Goal: Communication & Community: Participate in discussion

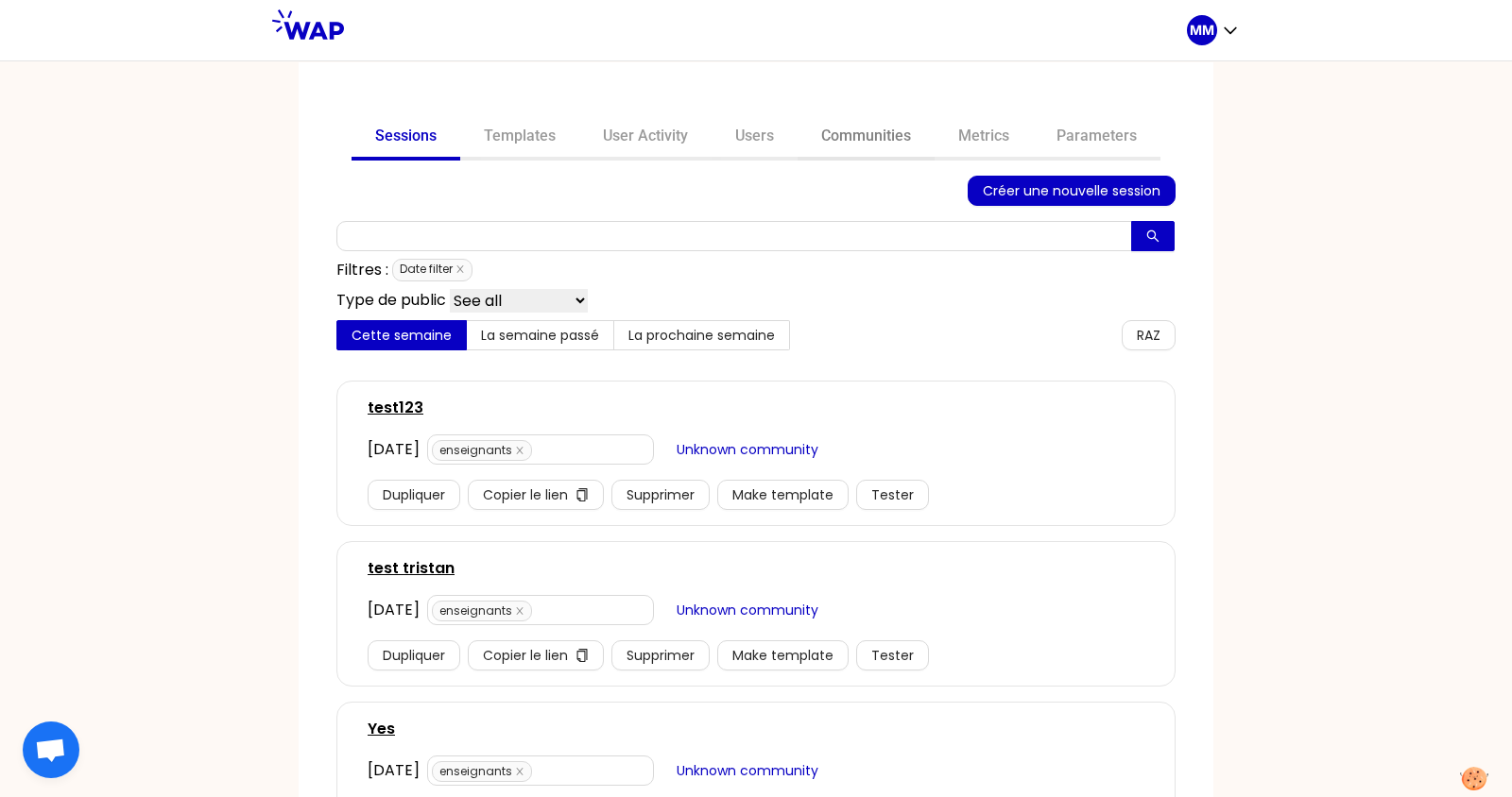
click at [885, 140] on link "Communities" at bounding box center [865, 138] width 137 height 46
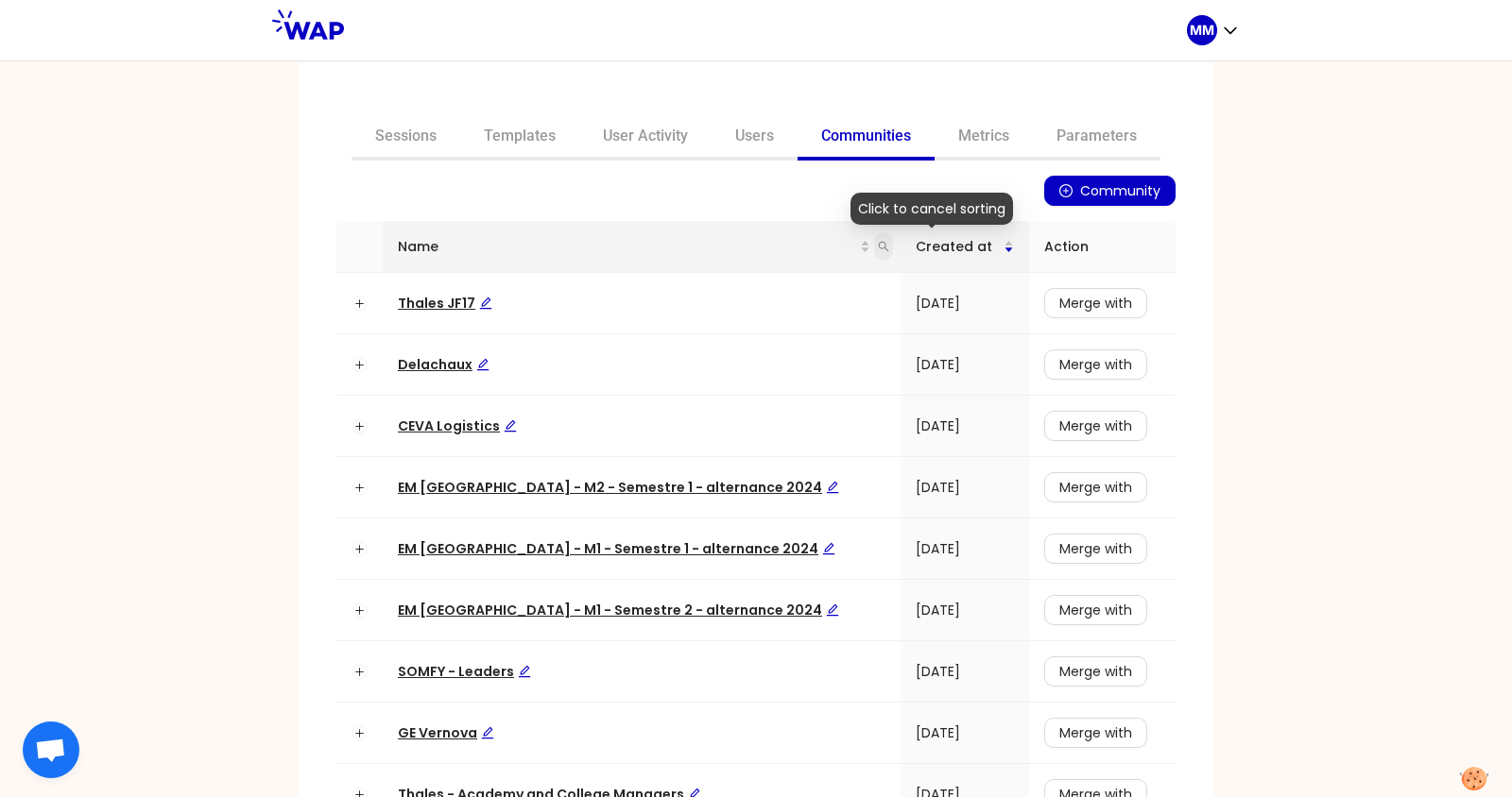
click at [878, 244] on icon "search" at bounding box center [884, 247] width 12 height 12
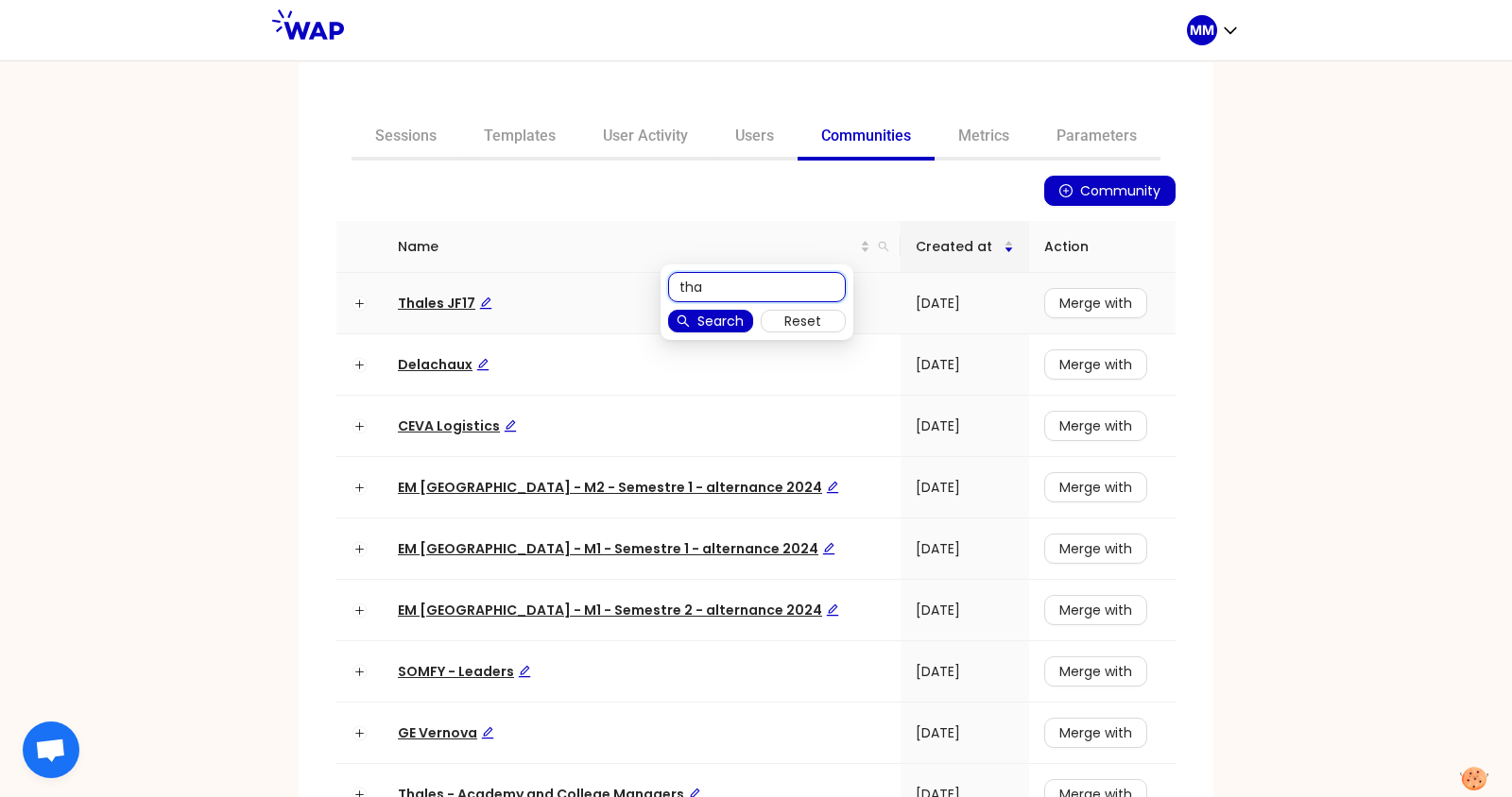
type input "tha"
click at [412, 297] on span "Thales JF17" at bounding box center [444, 302] width 94 height 18
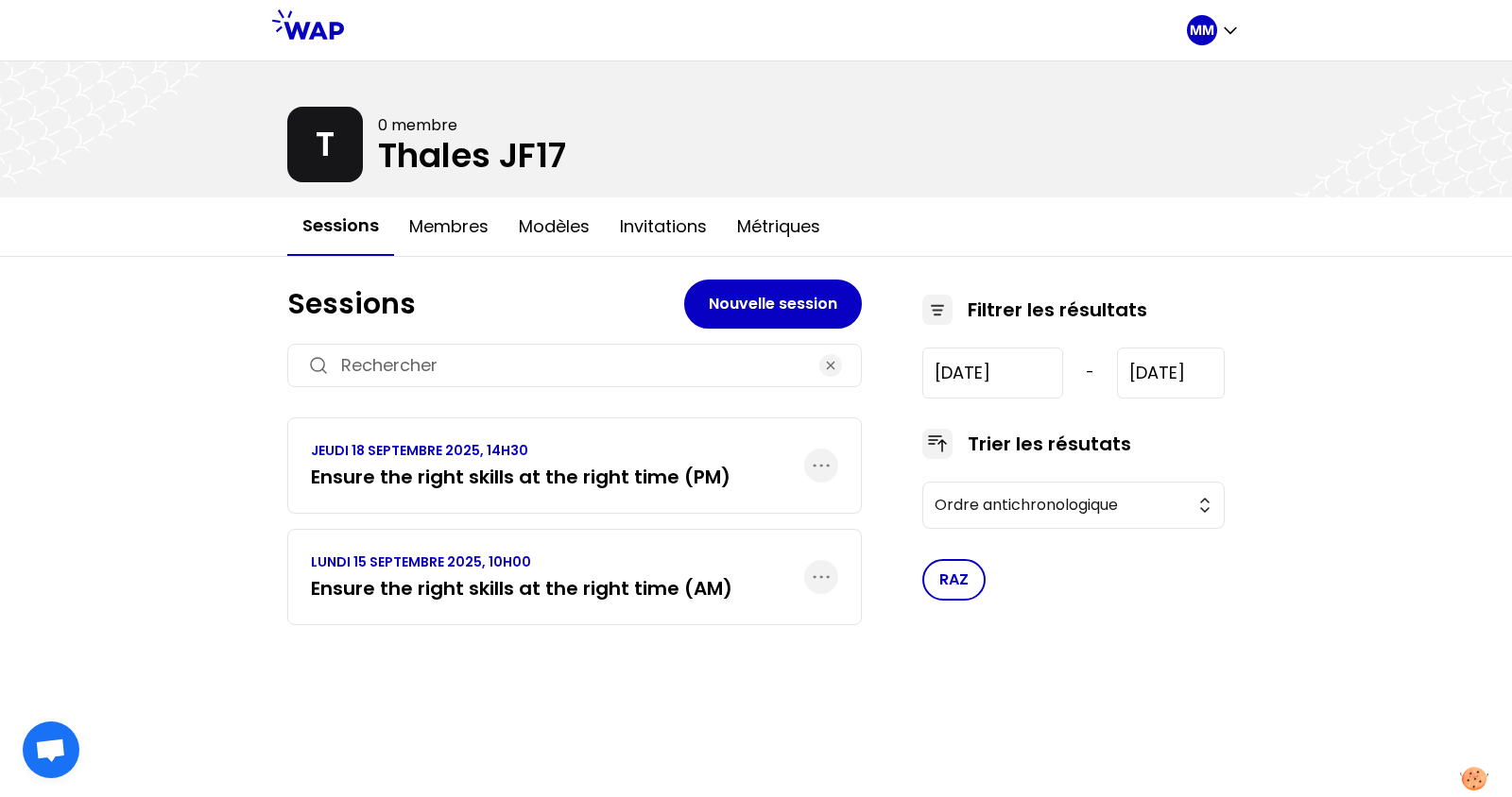
click at [519, 471] on h3 "Ensure the right skills at the right time (PM)" at bounding box center [520, 476] width 419 height 26
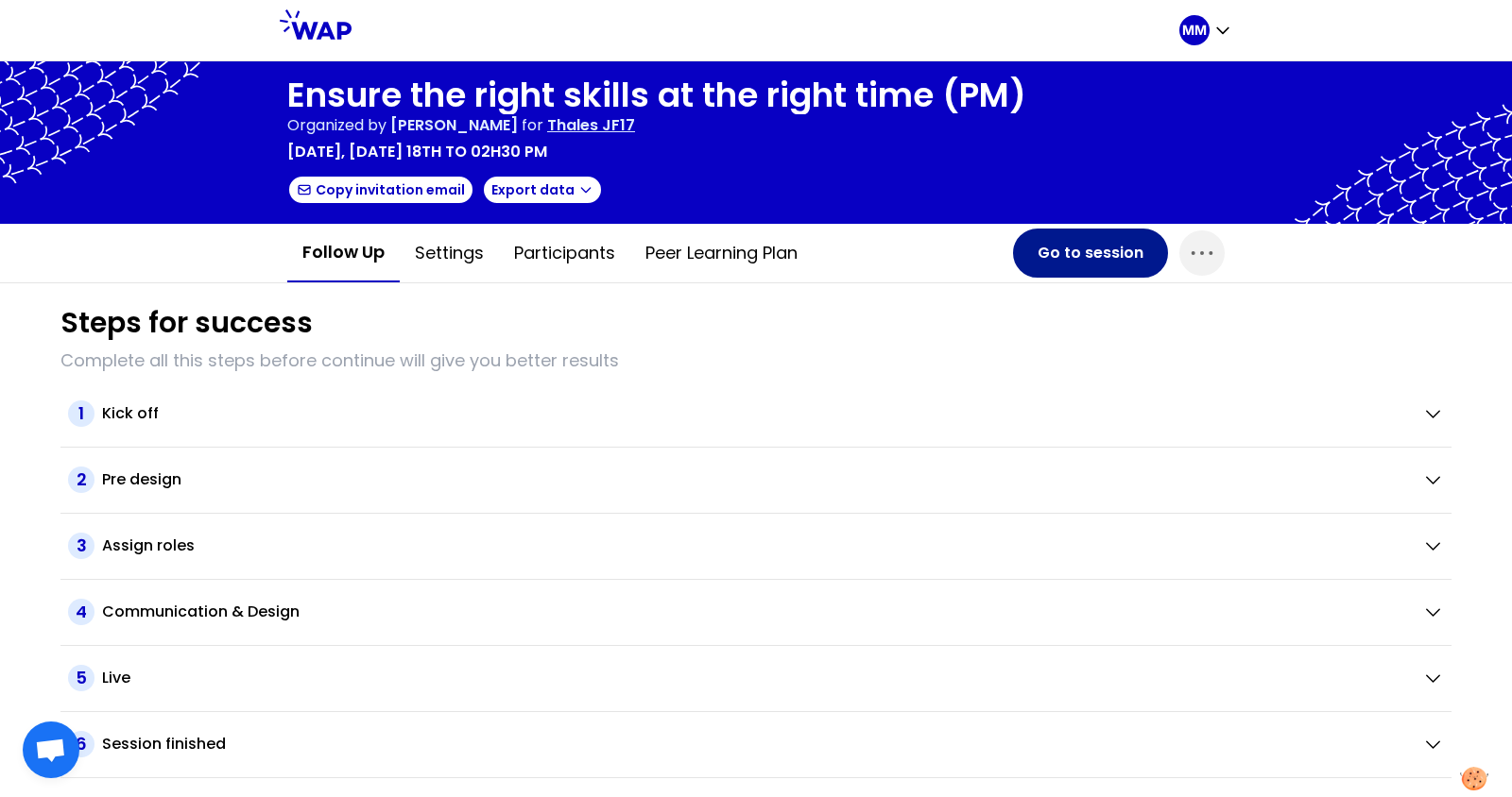
click at [1068, 258] on button "Go to session" at bounding box center [1090, 253] width 155 height 50
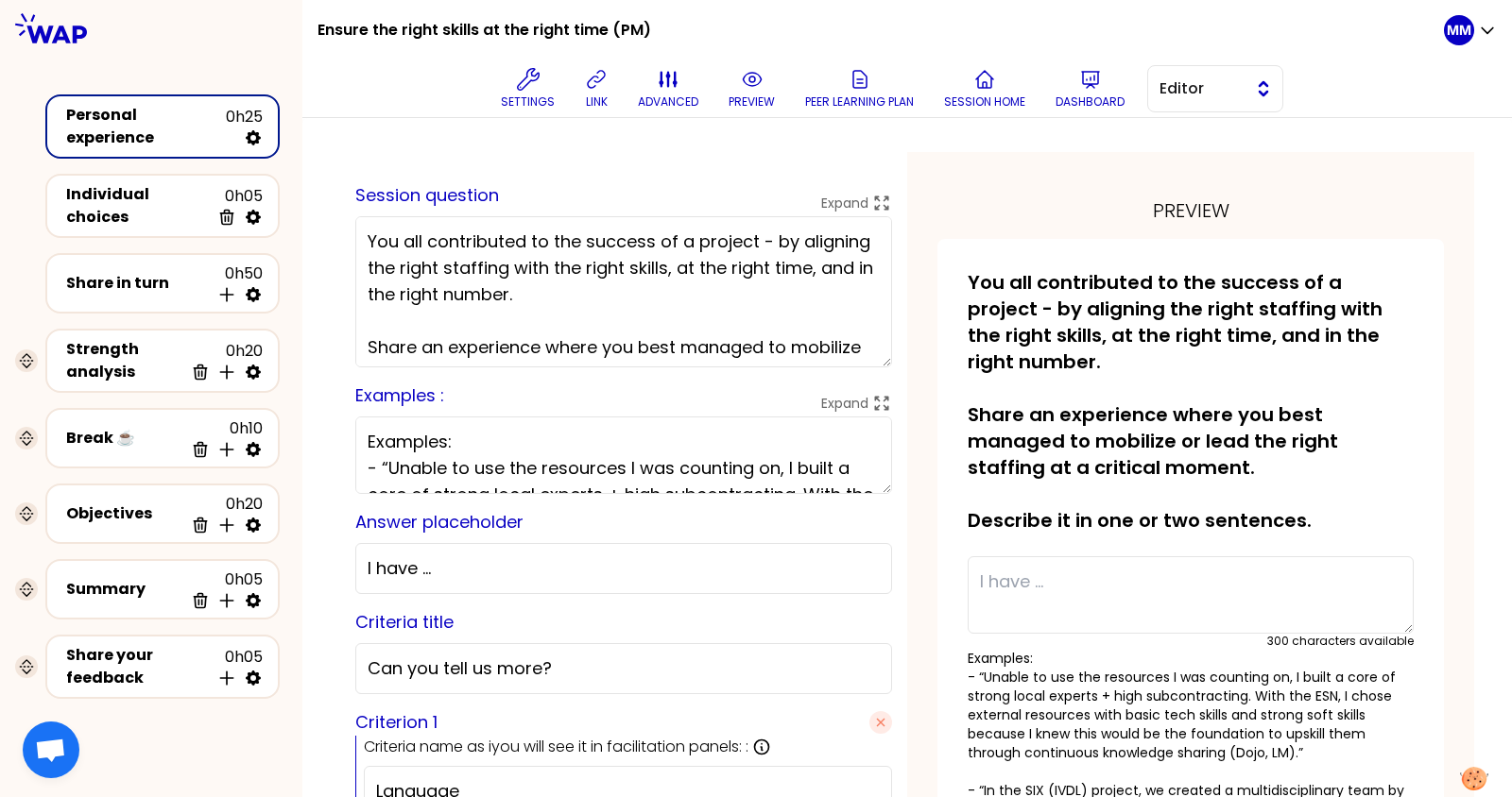
click at [1220, 97] on span "Editor" at bounding box center [1201, 88] width 85 height 22
click at [1211, 166] on span "Facilitator" at bounding box center [1227, 165] width 82 height 22
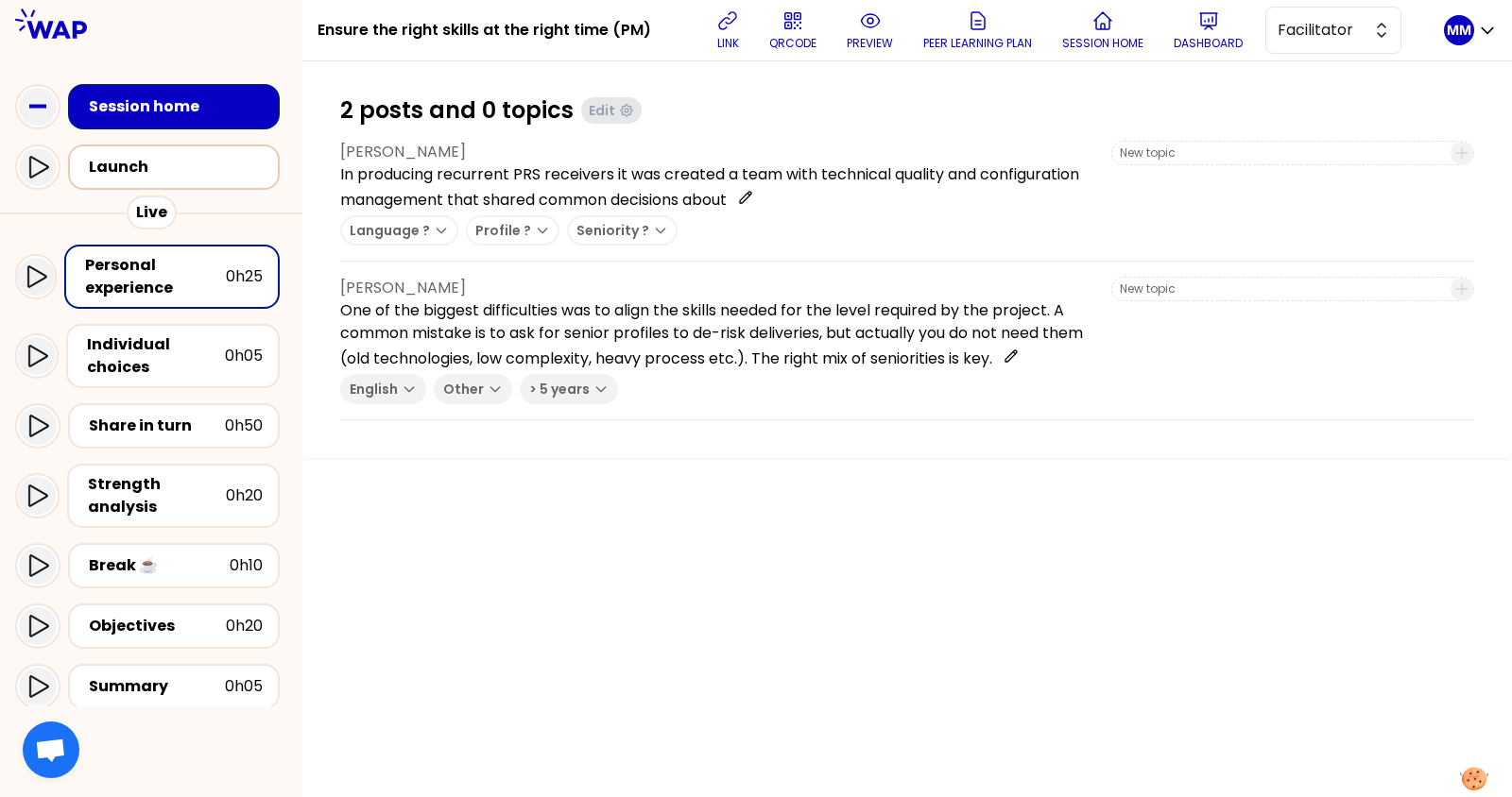
click at [190, 169] on div "Launch" at bounding box center [179, 166] width 182 height 22
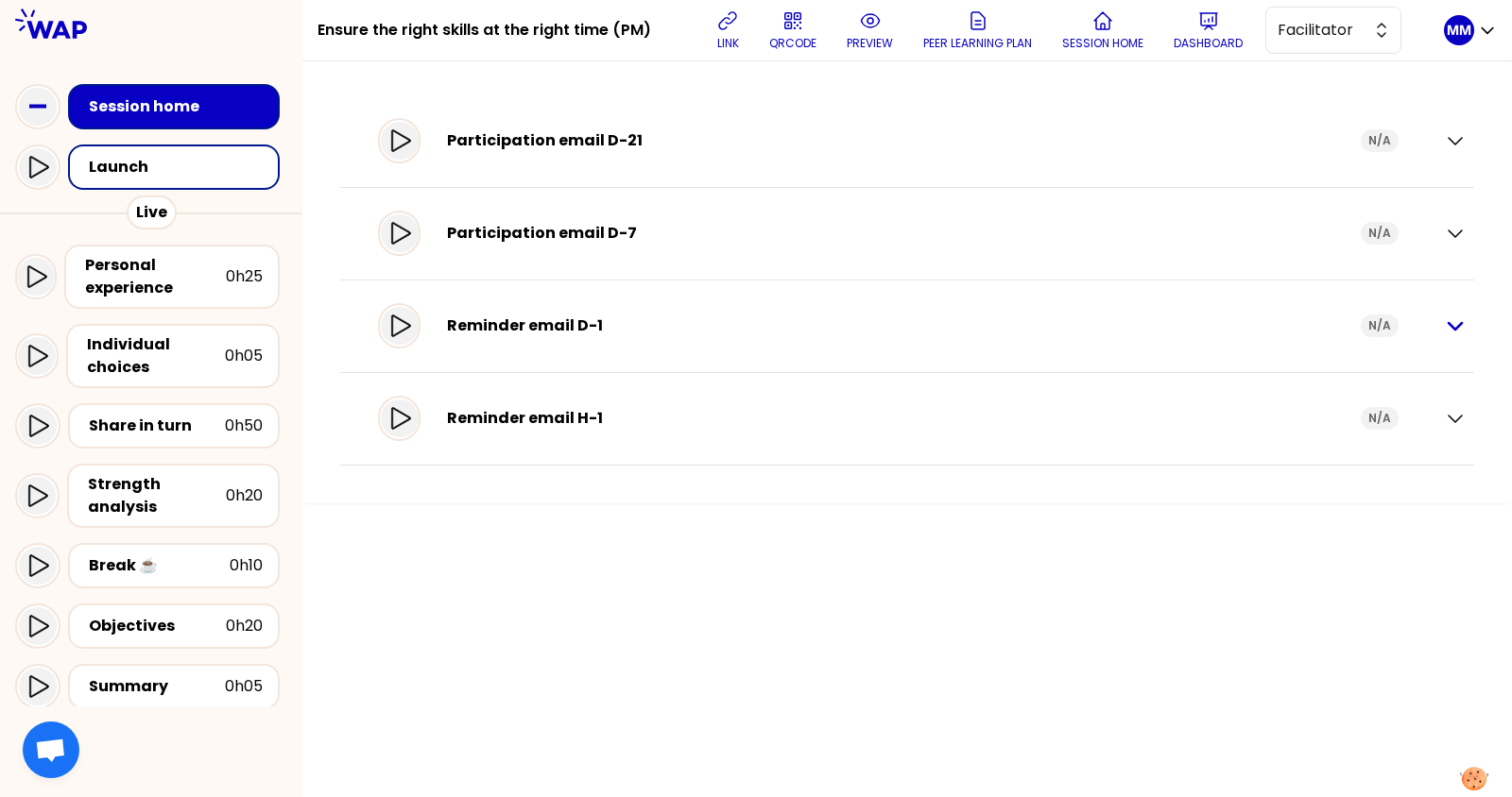
click at [1455, 324] on icon "button" at bounding box center [1455, 326] width 22 height 22
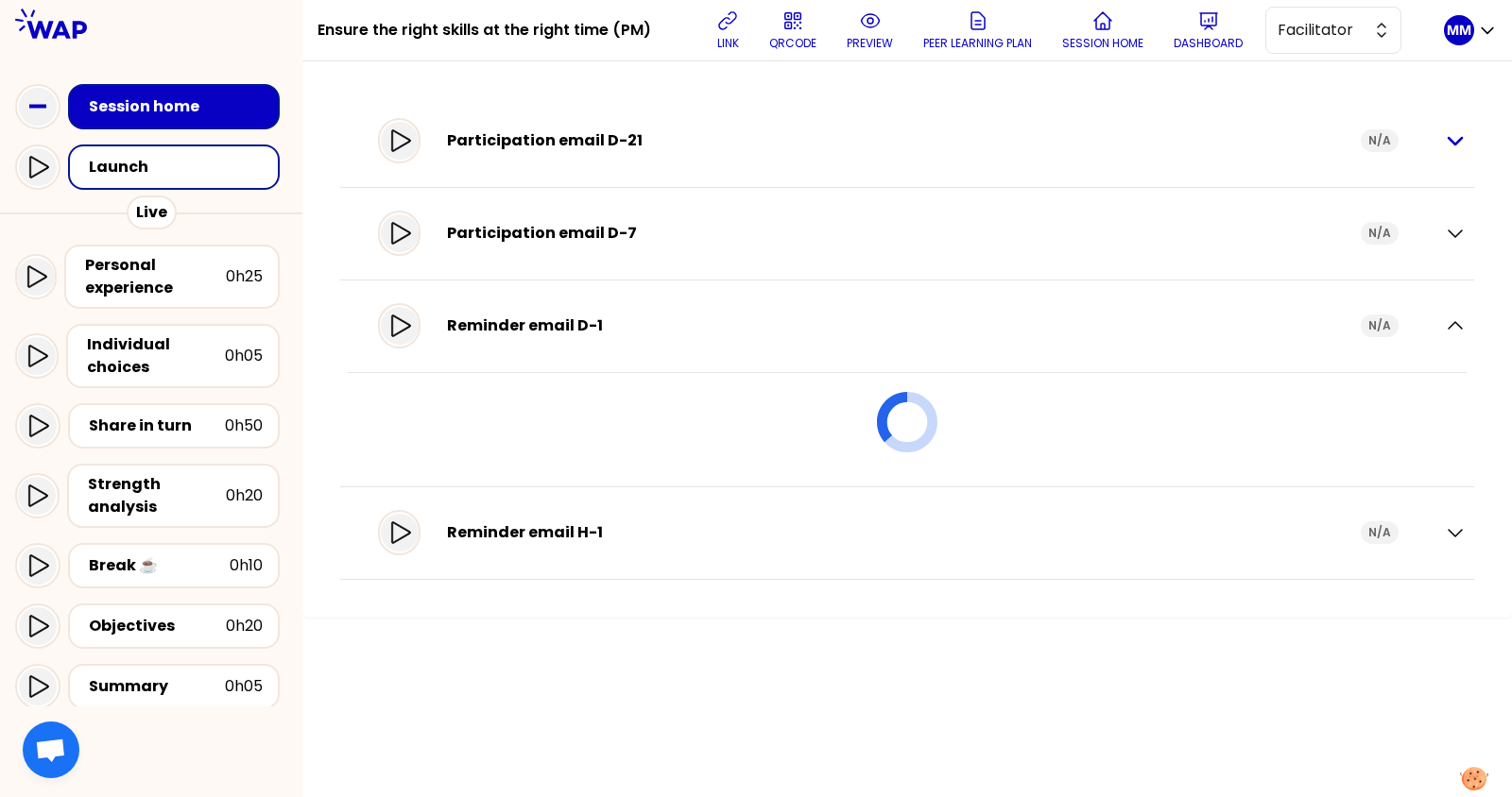
click at [1454, 145] on icon "button" at bounding box center [1455, 140] width 22 height 22
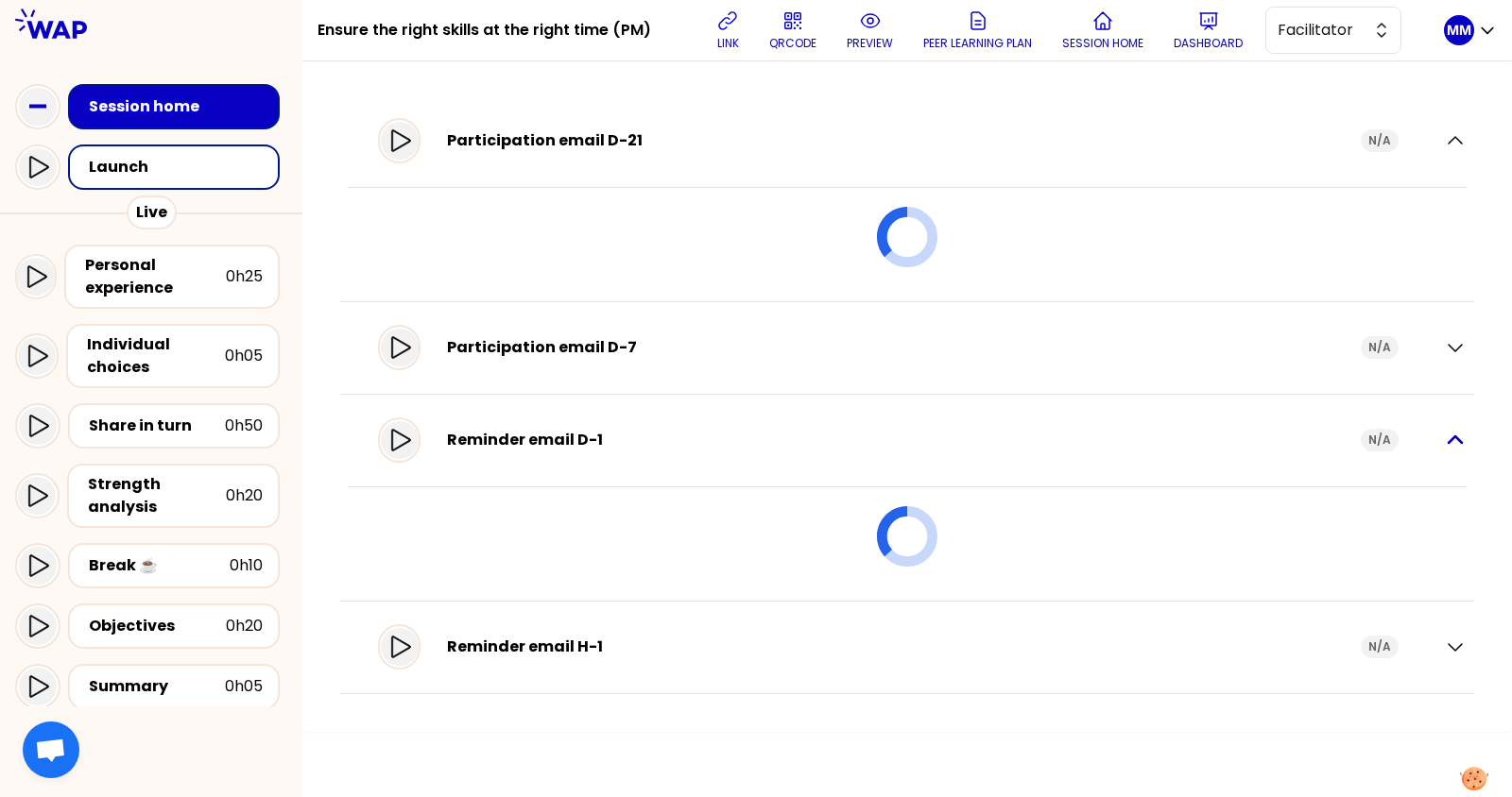
click at [1459, 437] on icon "button" at bounding box center [1456, 439] width 14 height 7
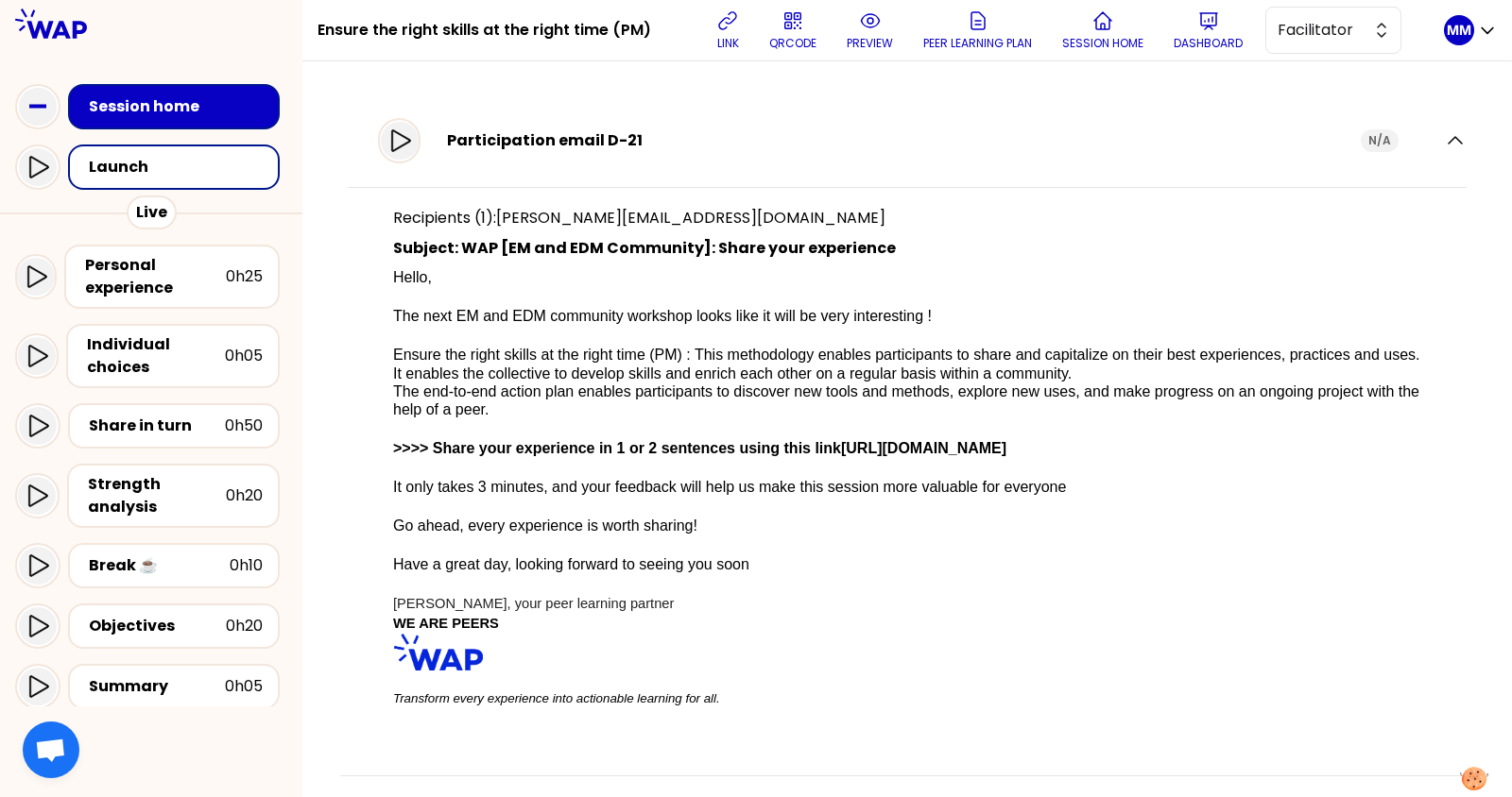
click at [937, 447] on link "https://wap.live/8STIBOMQJUZTYHO2" at bounding box center [924, 448] width 165 height 17
click at [1444, 138] on icon "button" at bounding box center [1455, 140] width 22 height 22
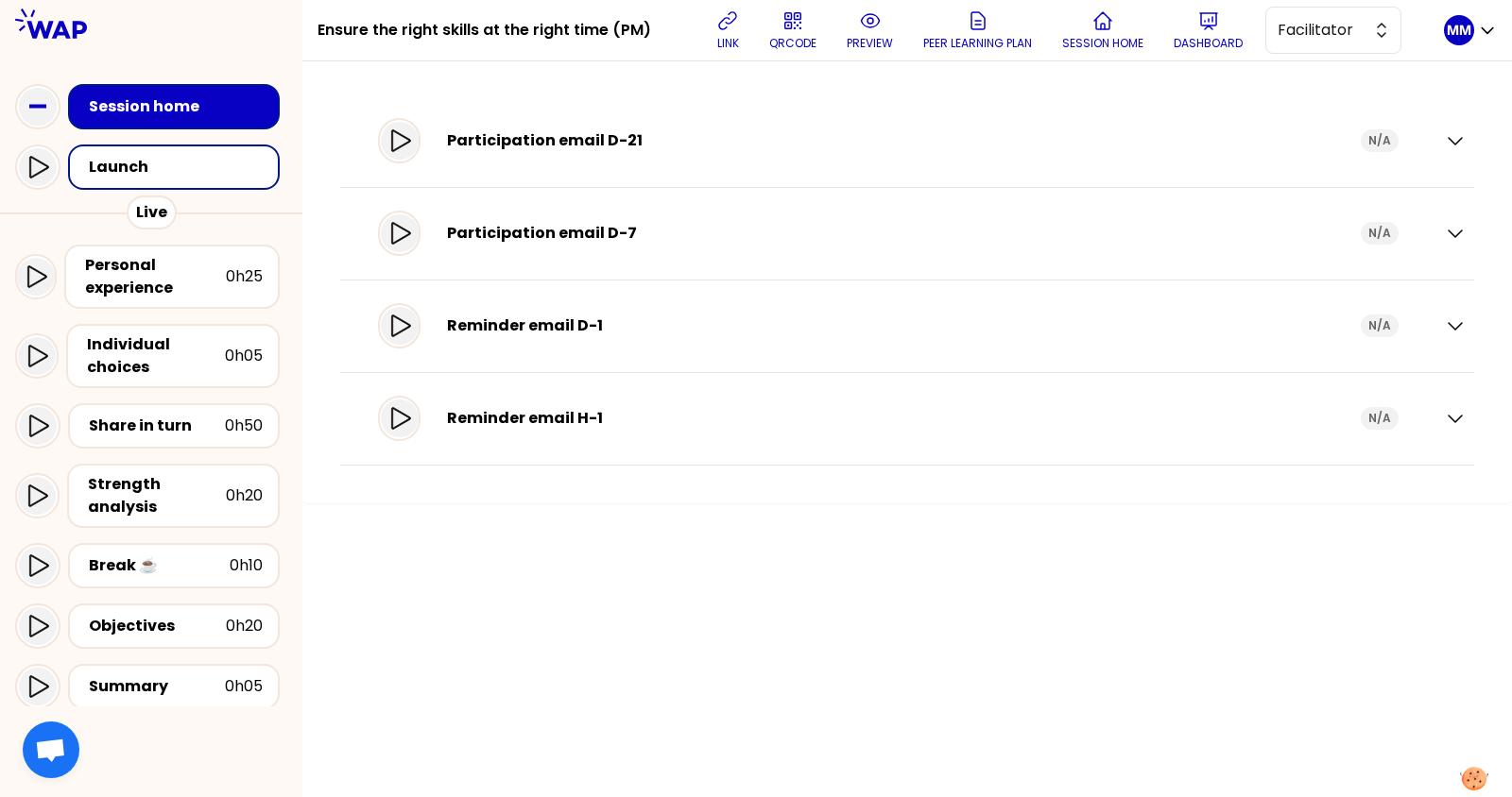
click at [1133, 134] on div "Participation email D-21" at bounding box center [904, 140] width 914 height 22
click at [1088, 156] on div "Participation email D-21 N/A" at bounding box center [917, 140] width 978 height 38
click at [682, 147] on div "Participation email D-21" at bounding box center [904, 140] width 914 height 22
click at [598, 152] on div "Participation email D-21 N/A" at bounding box center [917, 140] width 978 height 38
click at [1457, 136] on icon "button" at bounding box center [1455, 140] width 22 height 22
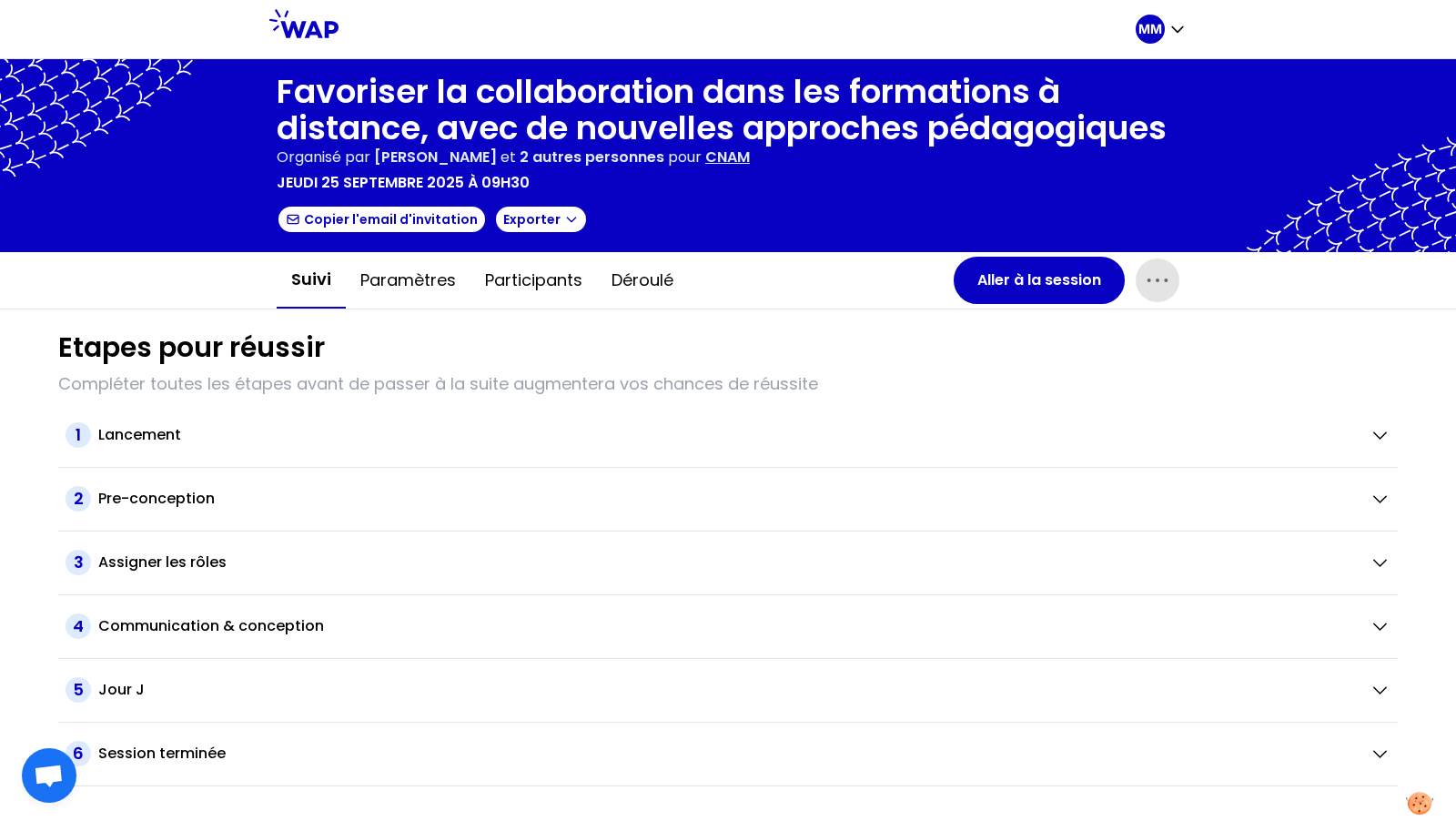
click at [1175, 276] on span "button" at bounding box center [1157, 280] width 44 height 44
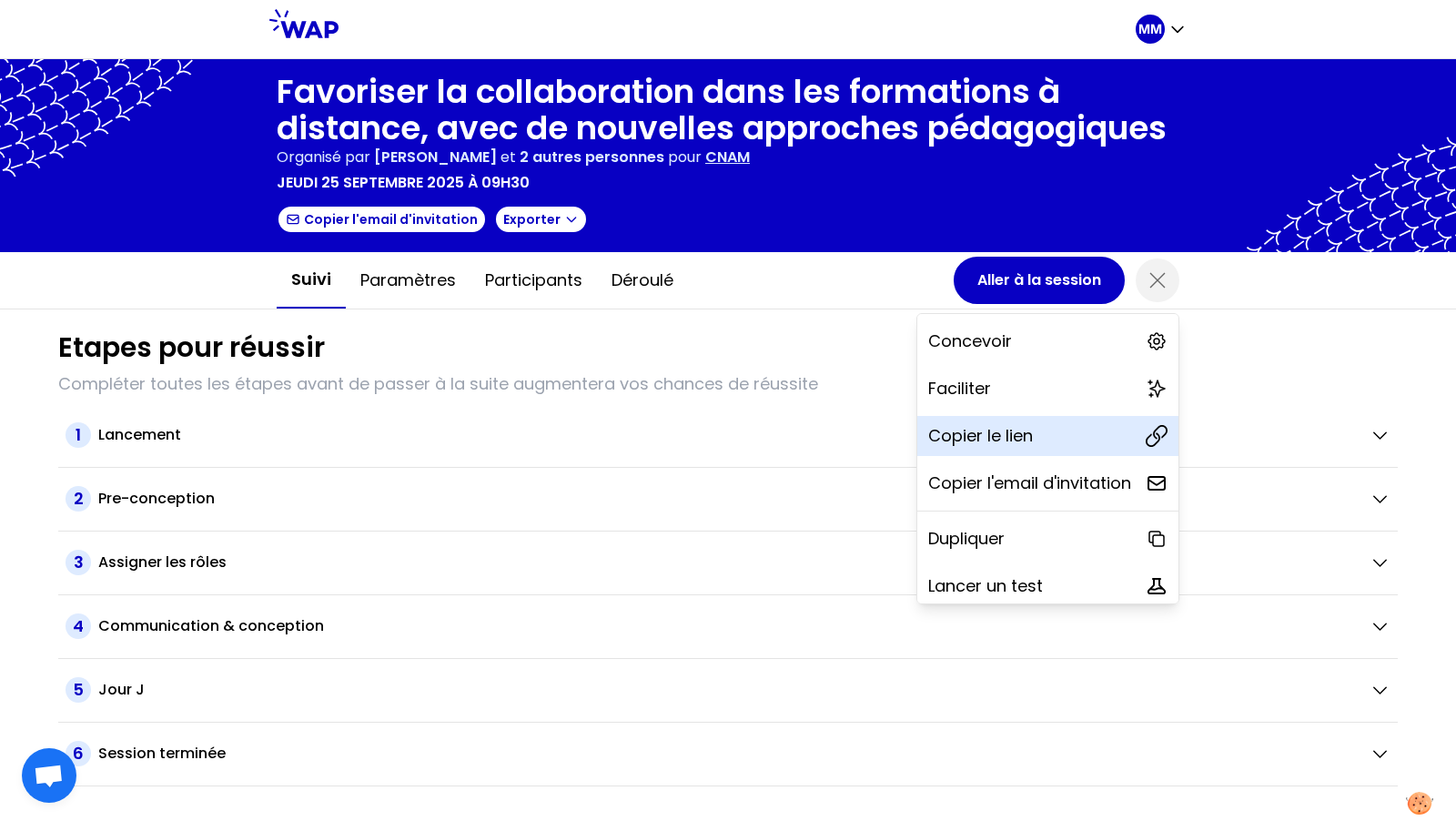
click at [1075, 434] on div "Copier le lien" at bounding box center [1048, 435] width 261 height 40
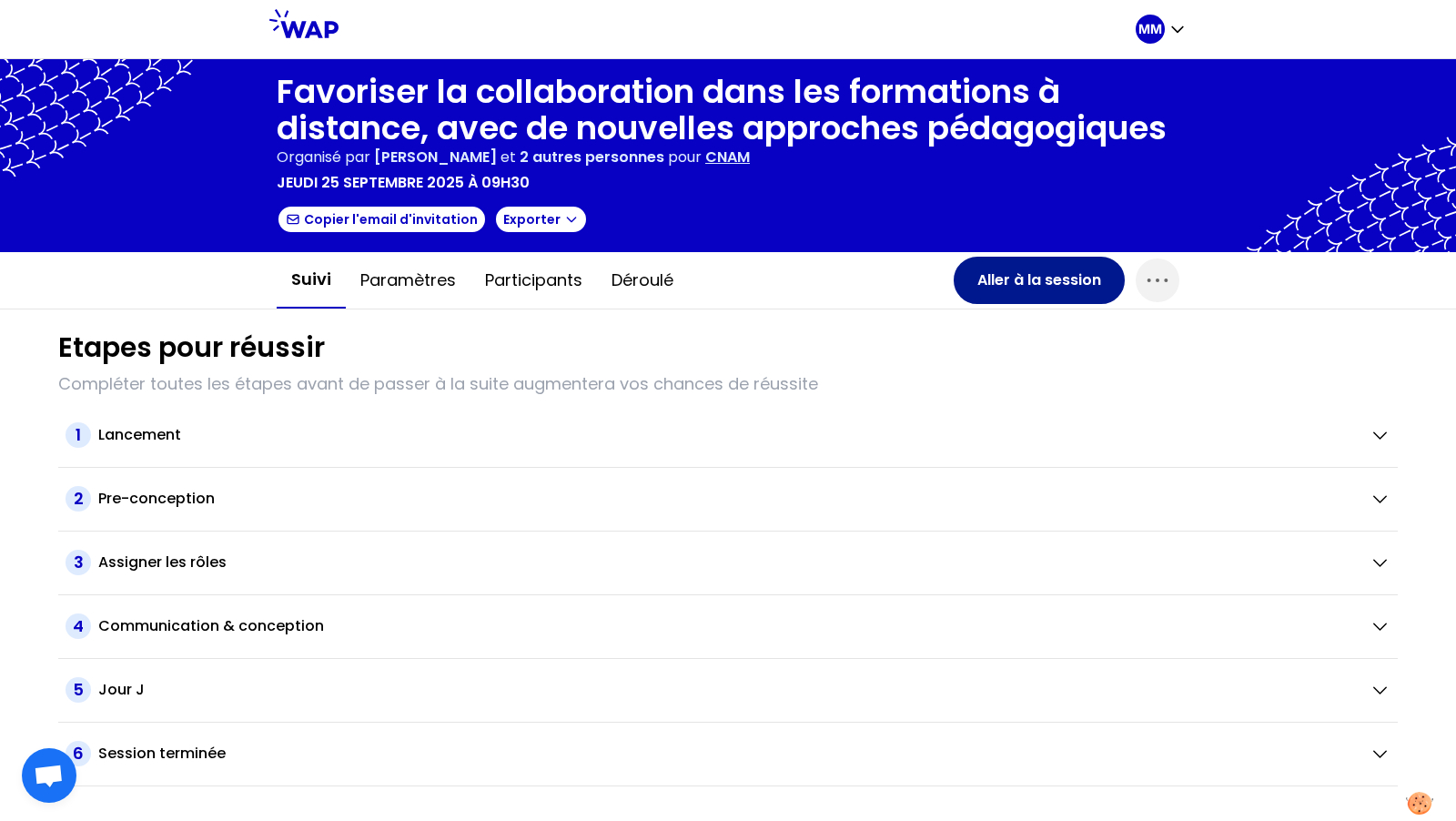
click at [1049, 289] on button "Aller à la session" at bounding box center [1038, 280] width 171 height 48
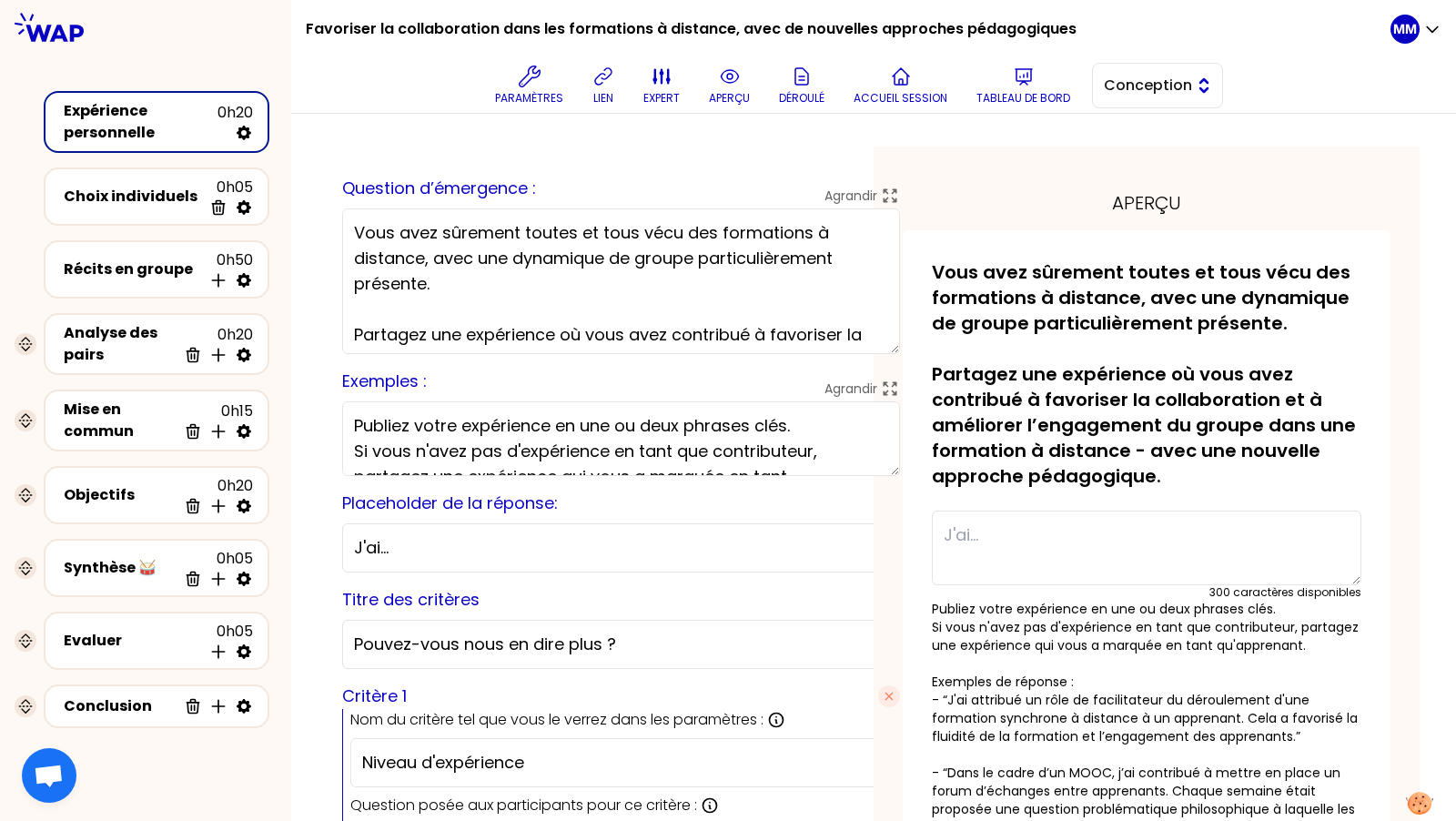
click at [1193, 95] on button "Conception" at bounding box center [1157, 85] width 131 height 46
click at [1165, 153] on span "Facilitation" at bounding box center [1169, 159] width 79 height 22
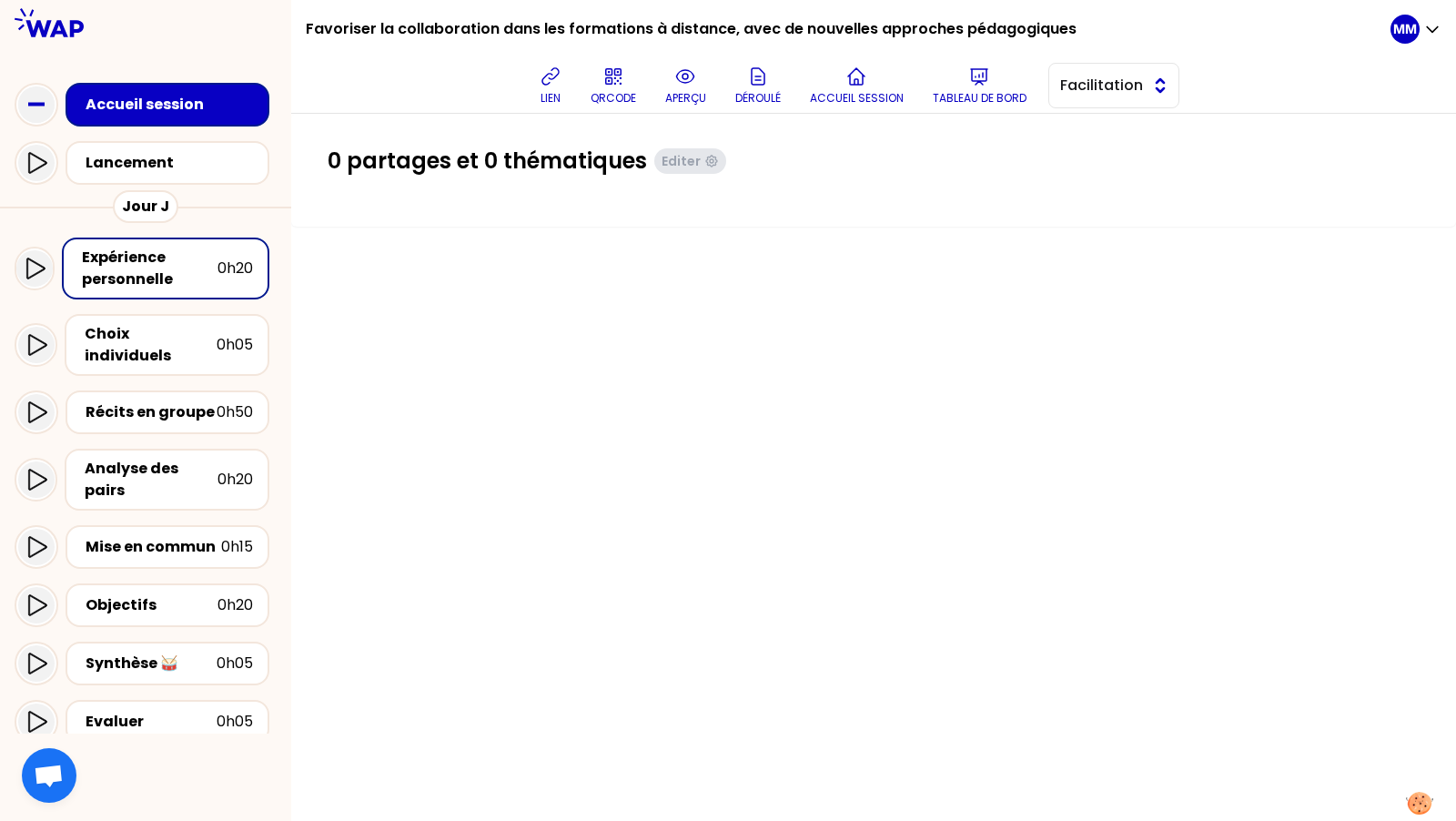
click at [1096, 94] on span "Facilitation" at bounding box center [1100, 85] width 81 height 22
click at [1094, 124] on span "Conception" at bounding box center [1125, 130] width 79 height 22
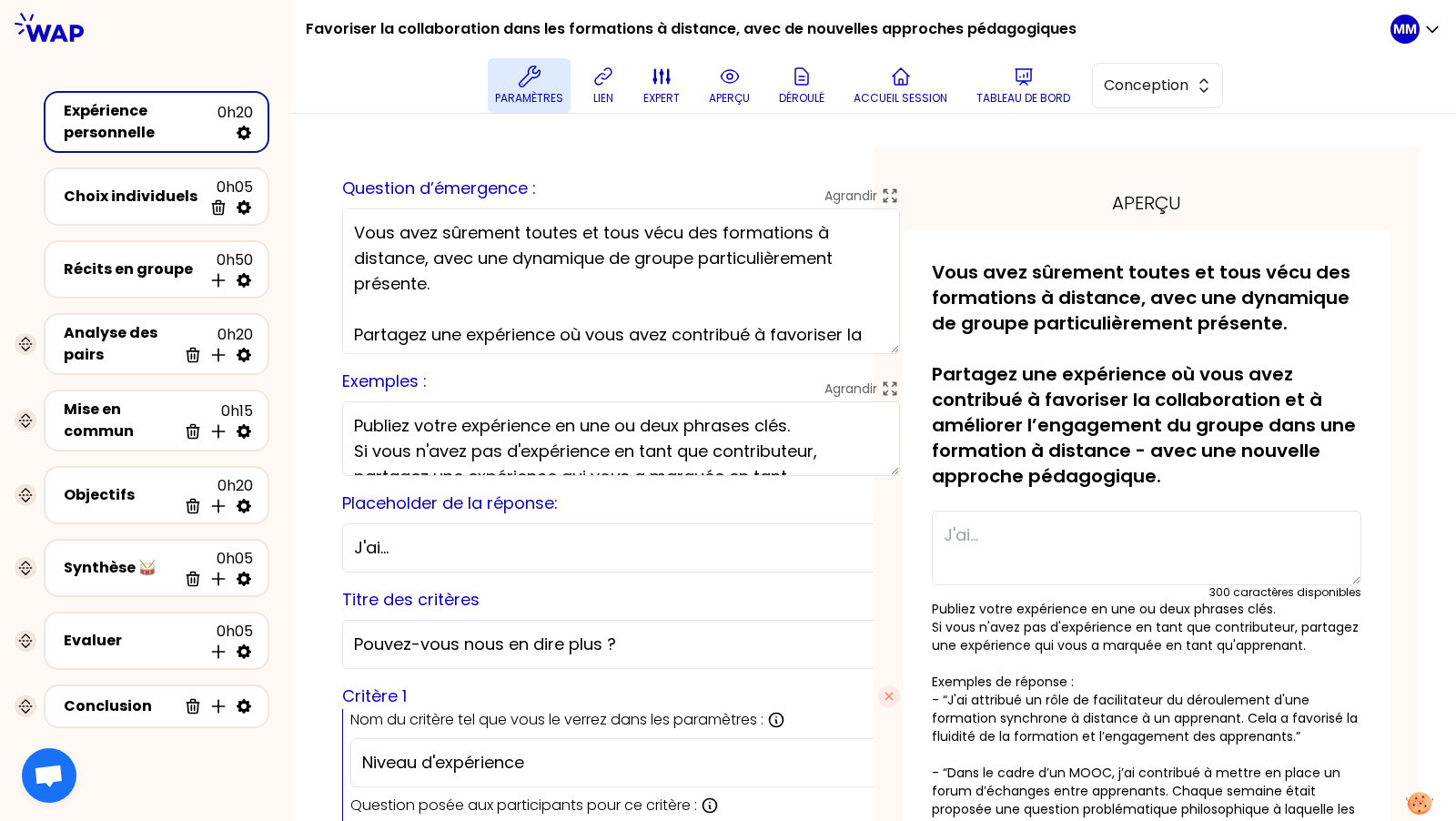
click at [536, 68] on icon at bounding box center [528, 76] width 22 height 22
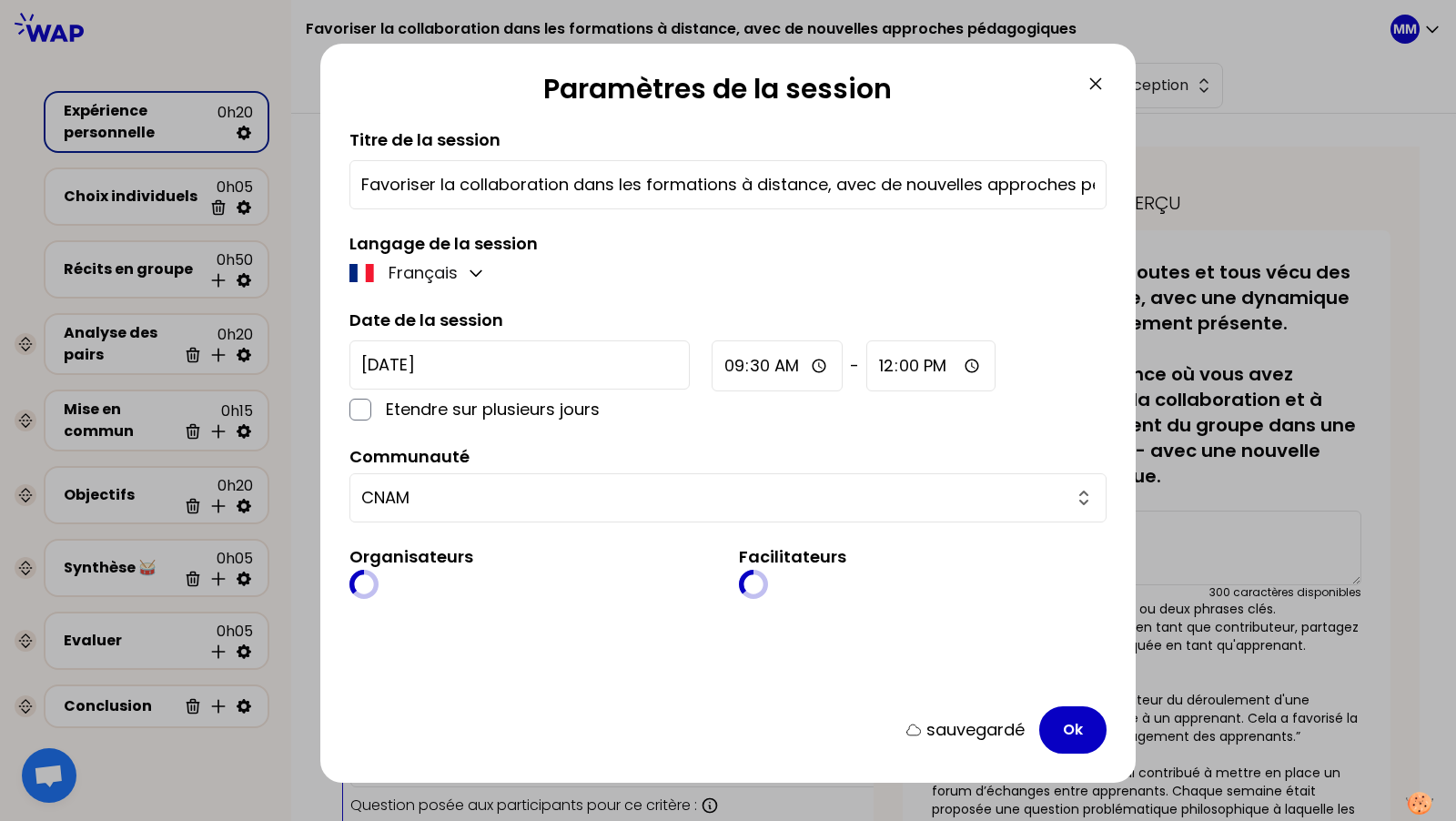
click at [1096, 81] on icon at bounding box center [1095, 83] width 22 height 22
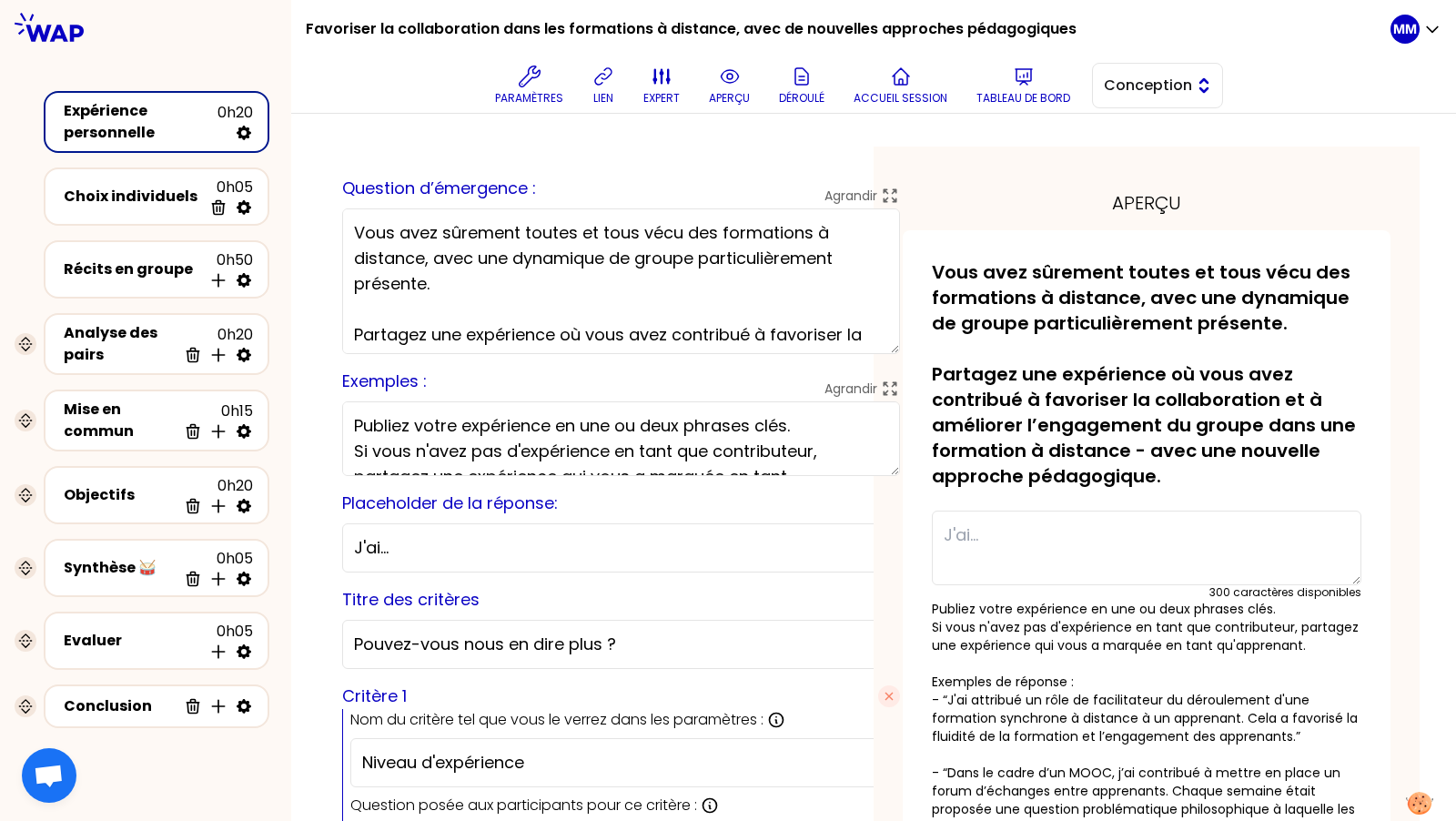
click at [1162, 82] on span "Conception" at bounding box center [1144, 85] width 81 height 22
click at [1155, 157] on span "Facilitation" at bounding box center [1169, 159] width 79 height 22
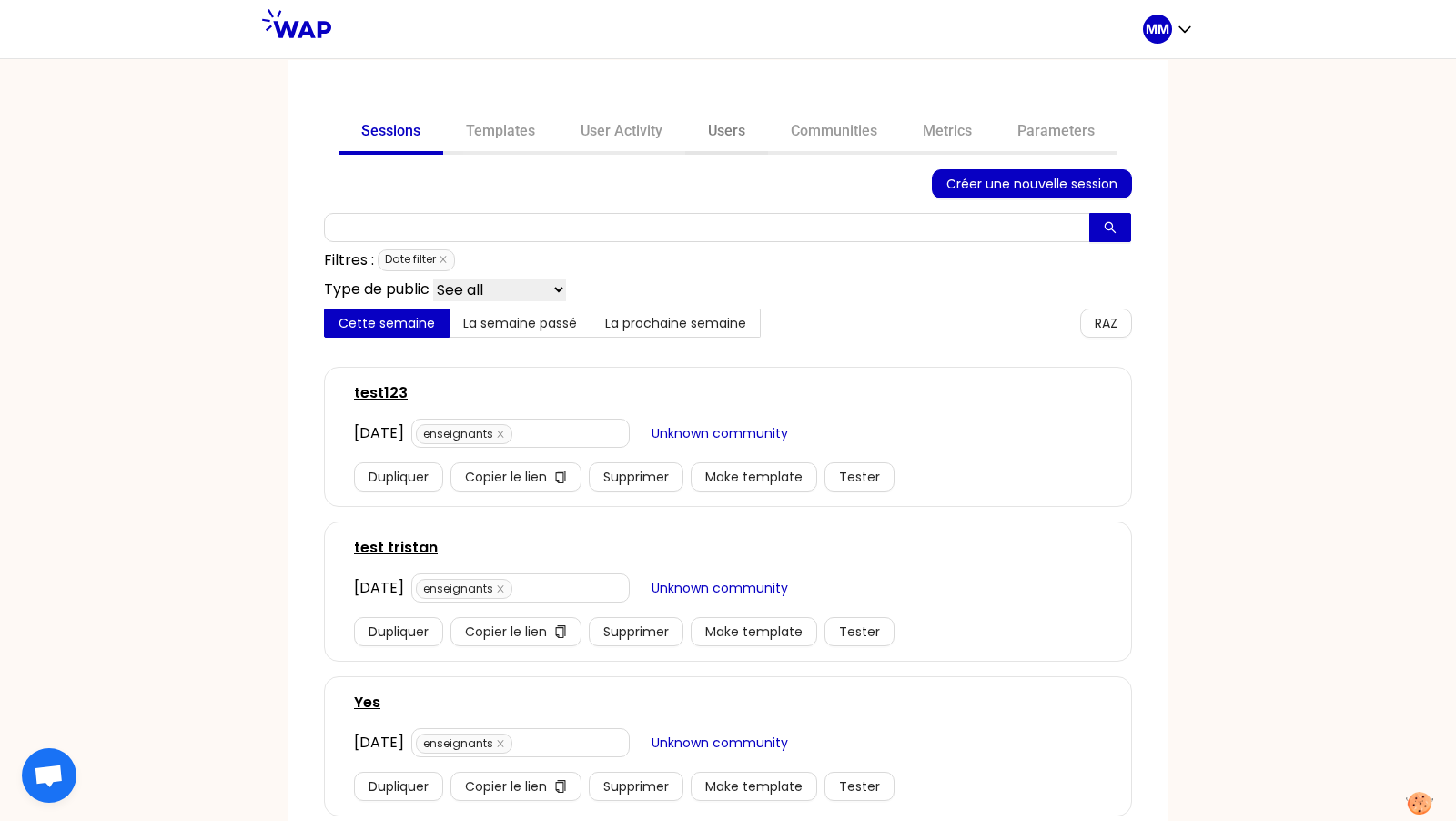
click at [721, 129] on link "Users" at bounding box center [727, 133] width 82 height 44
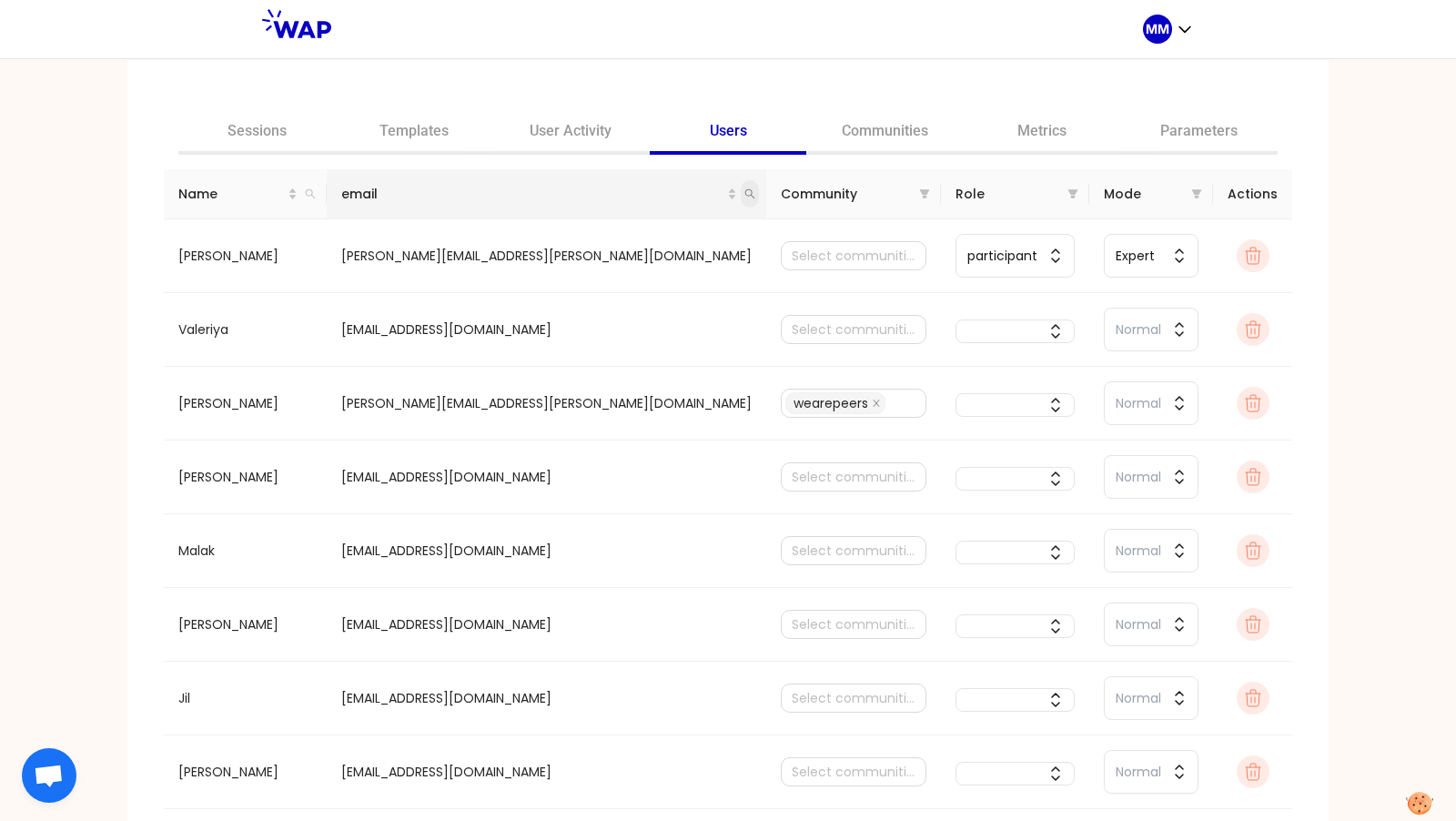
click at [741, 189] on span at bounding box center [749, 193] width 18 height 27
type input "[PERSON_NAME][EMAIL_ADDRESS][PERSON_NAME][DOMAIN_NAME]"
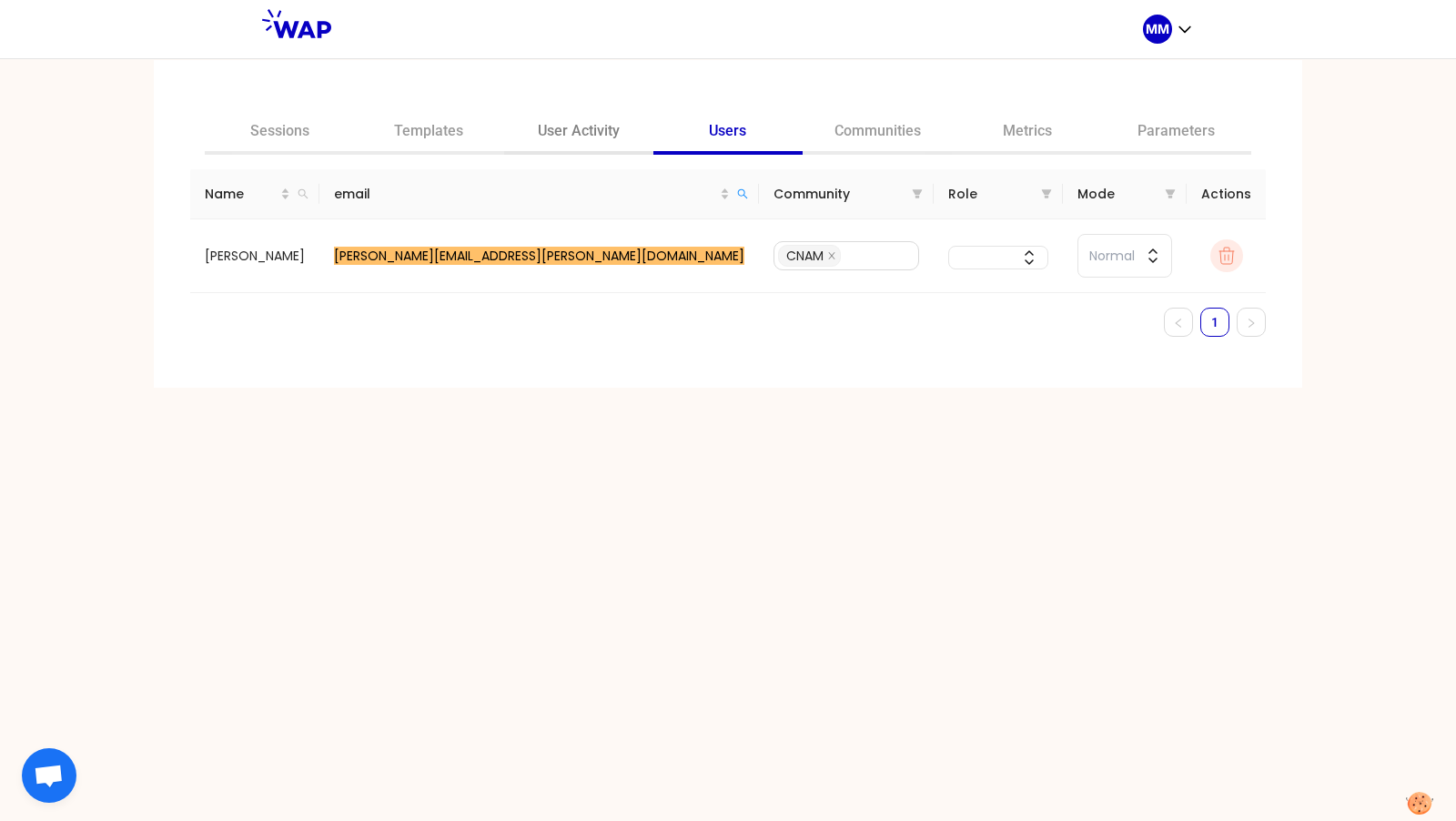
click at [596, 138] on link "User Activity" at bounding box center [578, 133] width 149 height 44
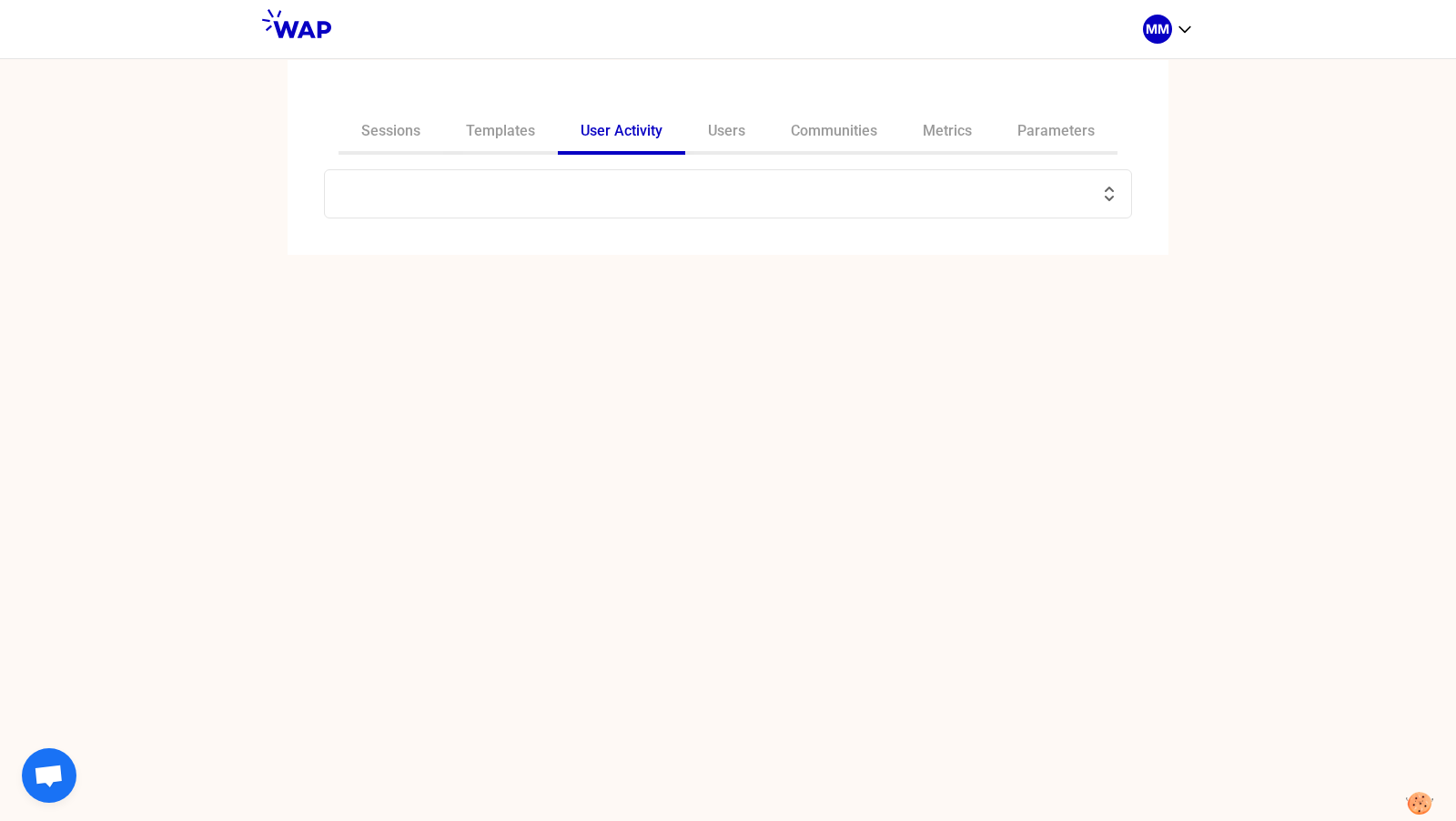
click at [550, 183] on input "text" at bounding box center [717, 193] width 762 height 25
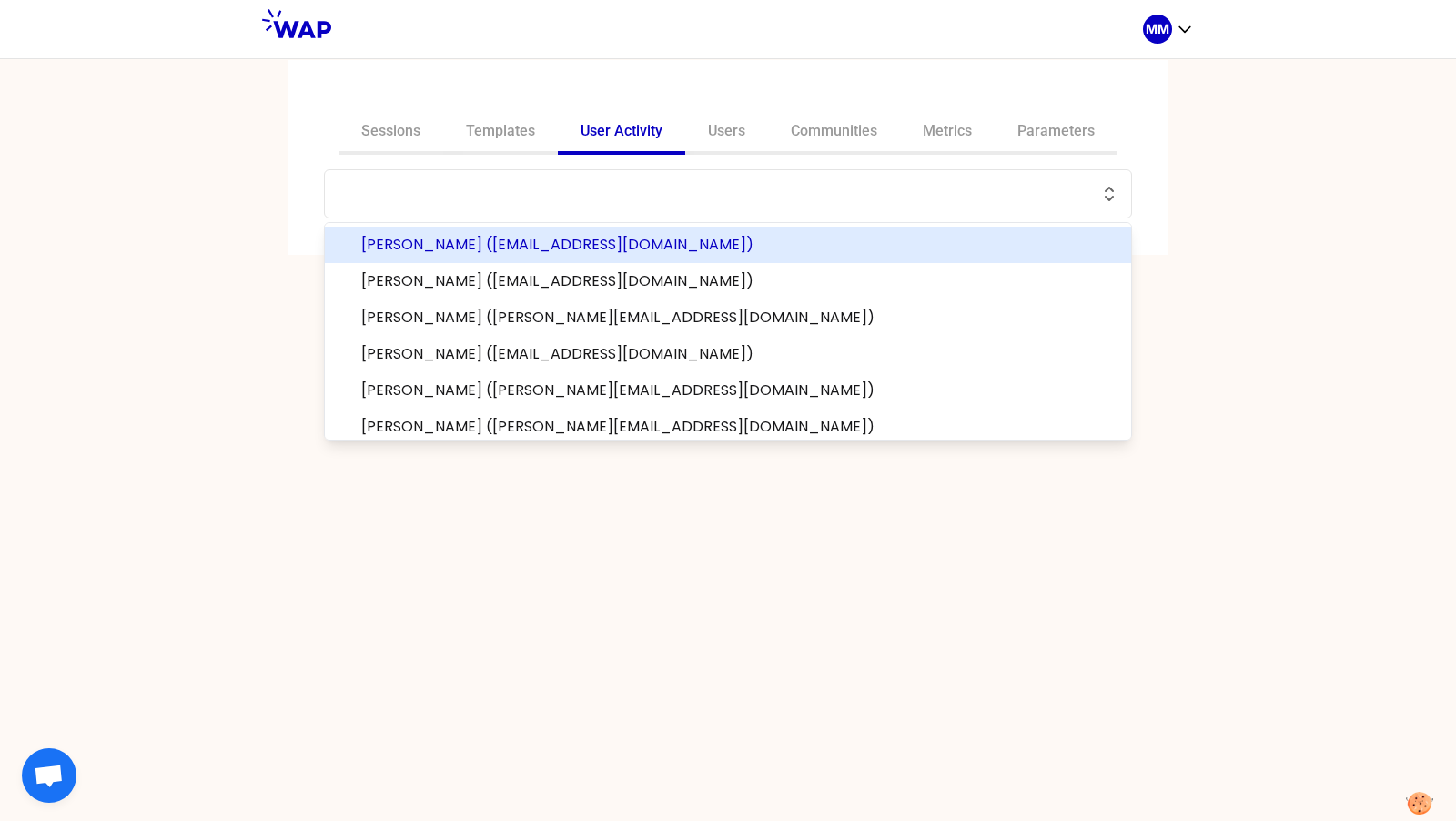
paste input "[PERSON_NAME][EMAIL_ADDRESS][PERSON_NAME][DOMAIN_NAME]"
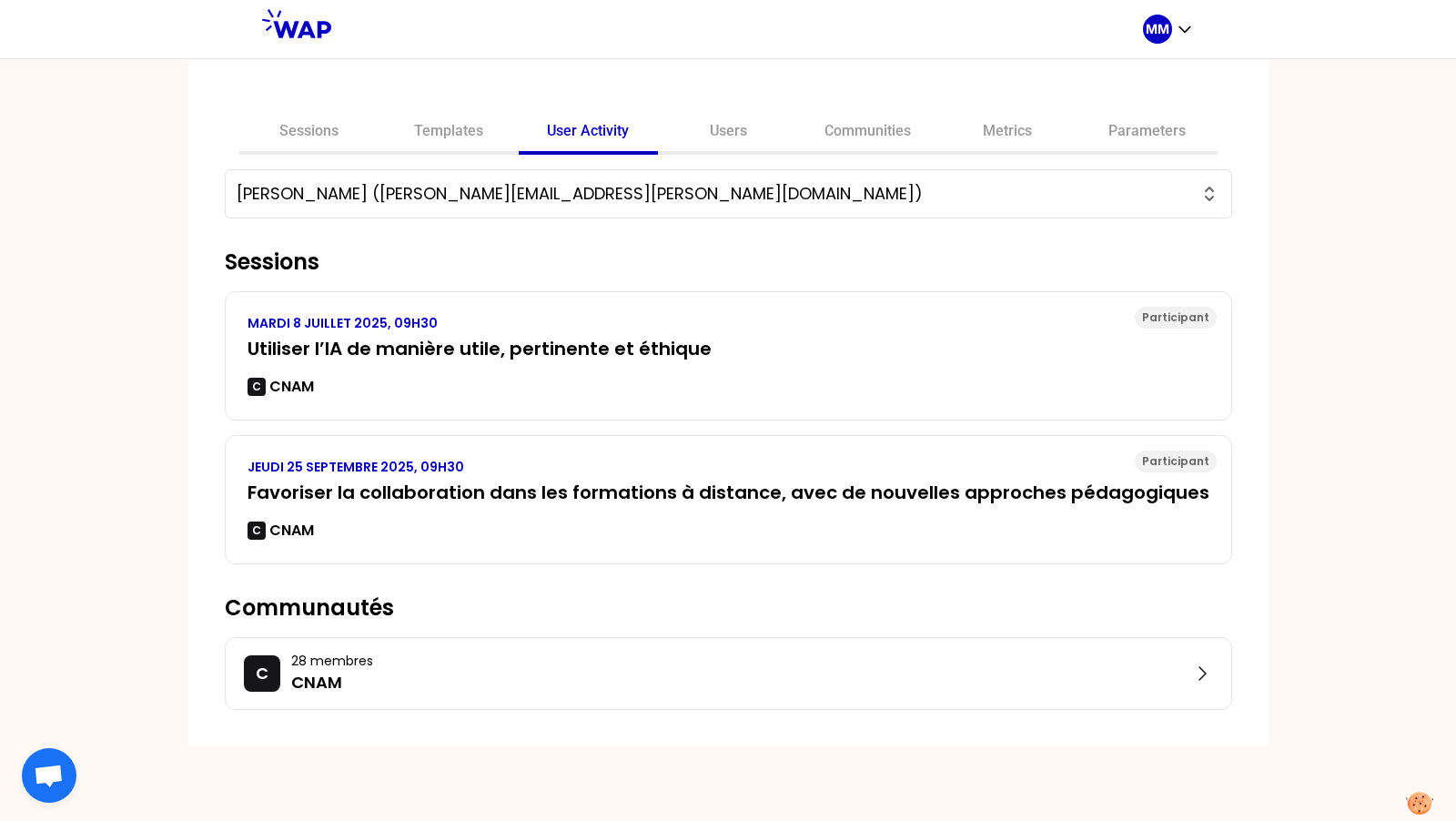
click at [571, 194] on input "[PERSON_NAME] ([PERSON_NAME][EMAIL_ADDRESS][PERSON_NAME][DOMAIN_NAME])" at bounding box center [717, 193] width 962 height 25
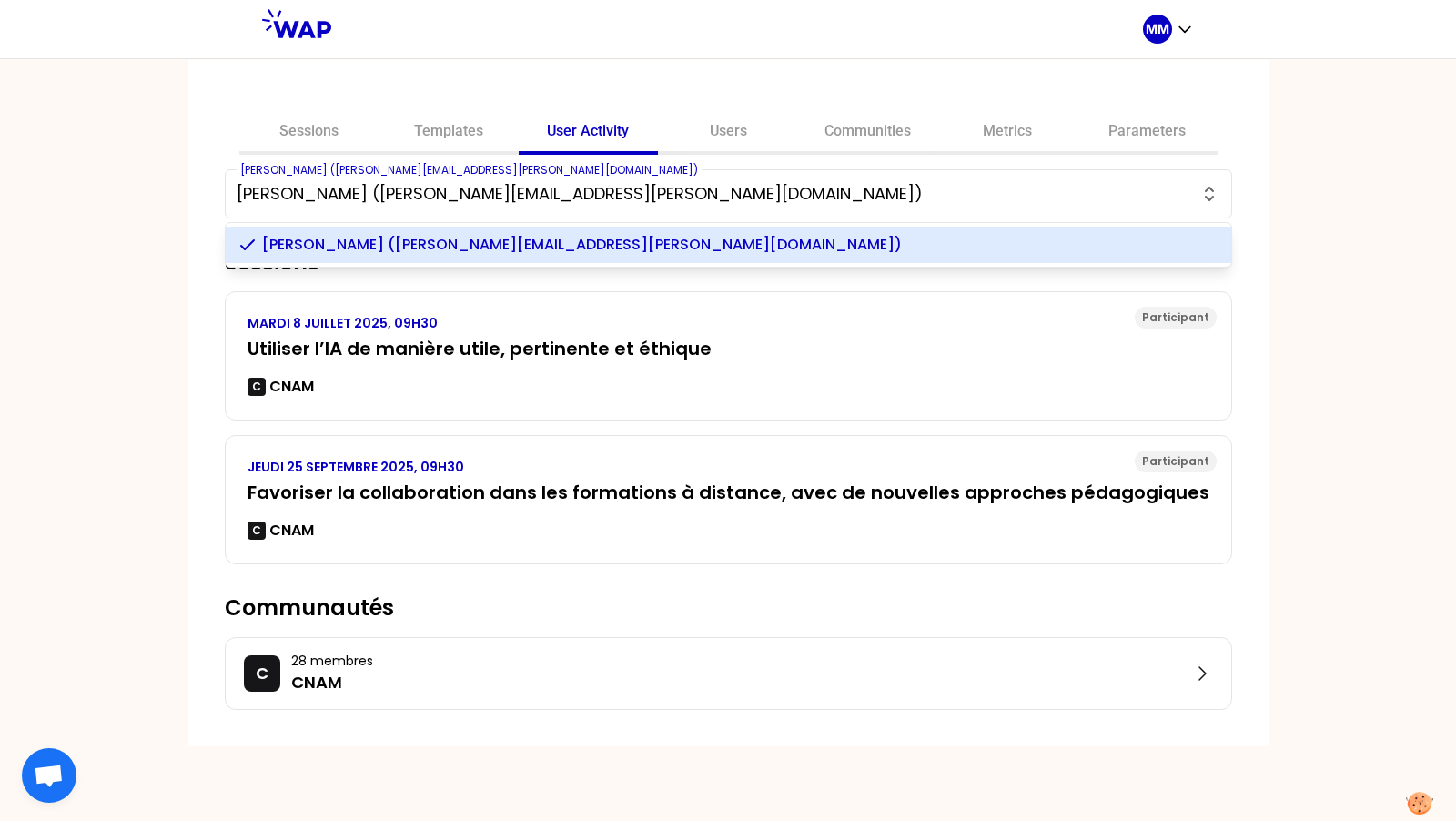
paste input "[PERSON_NAME][EMAIL_ADDRESS][DOMAIN_NAME]"
click at [613, 243] on span "[PERSON_NAME] ([PERSON_NAME][EMAIL_ADDRESS][DOMAIN_NAME])" at bounding box center [739, 244] width 954 height 22
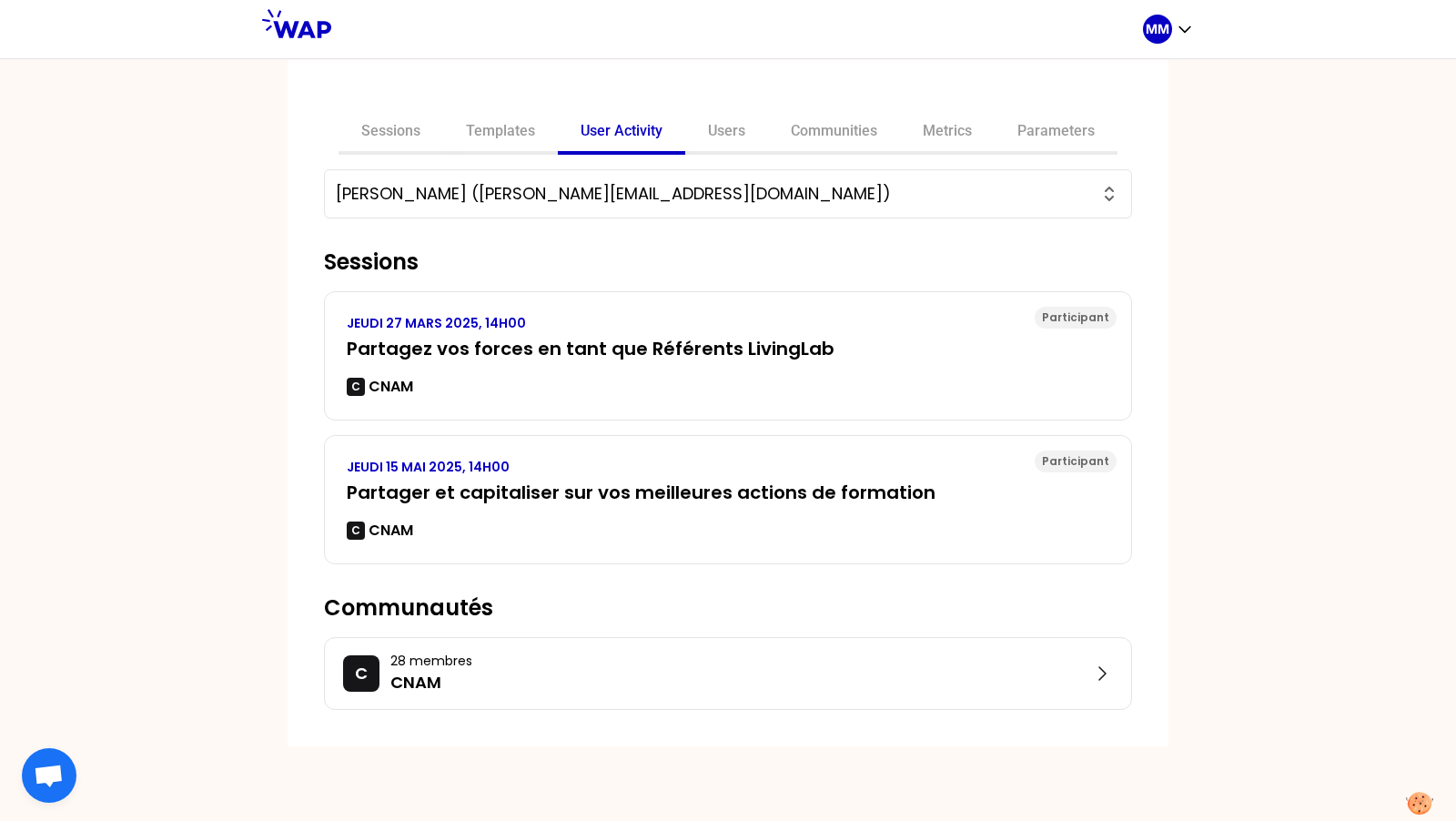
click at [559, 186] on input "[PERSON_NAME] ([PERSON_NAME][EMAIL_ADDRESS][DOMAIN_NAME])" at bounding box center [717, 193] width 762 height 25
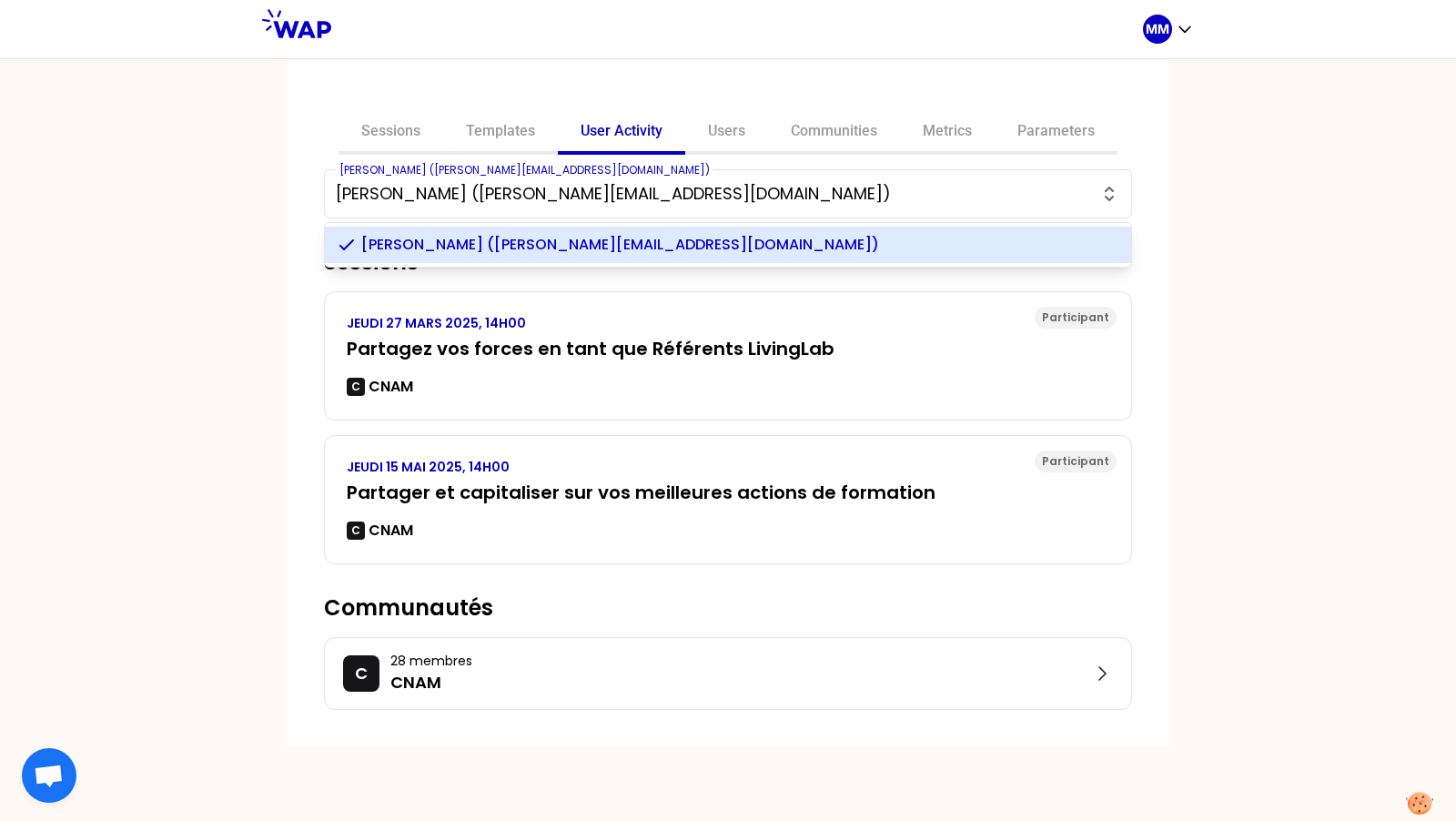
paste input "[EMAIL_ADDRESS][PERSON_NAME][DOMAIN_NAME]"
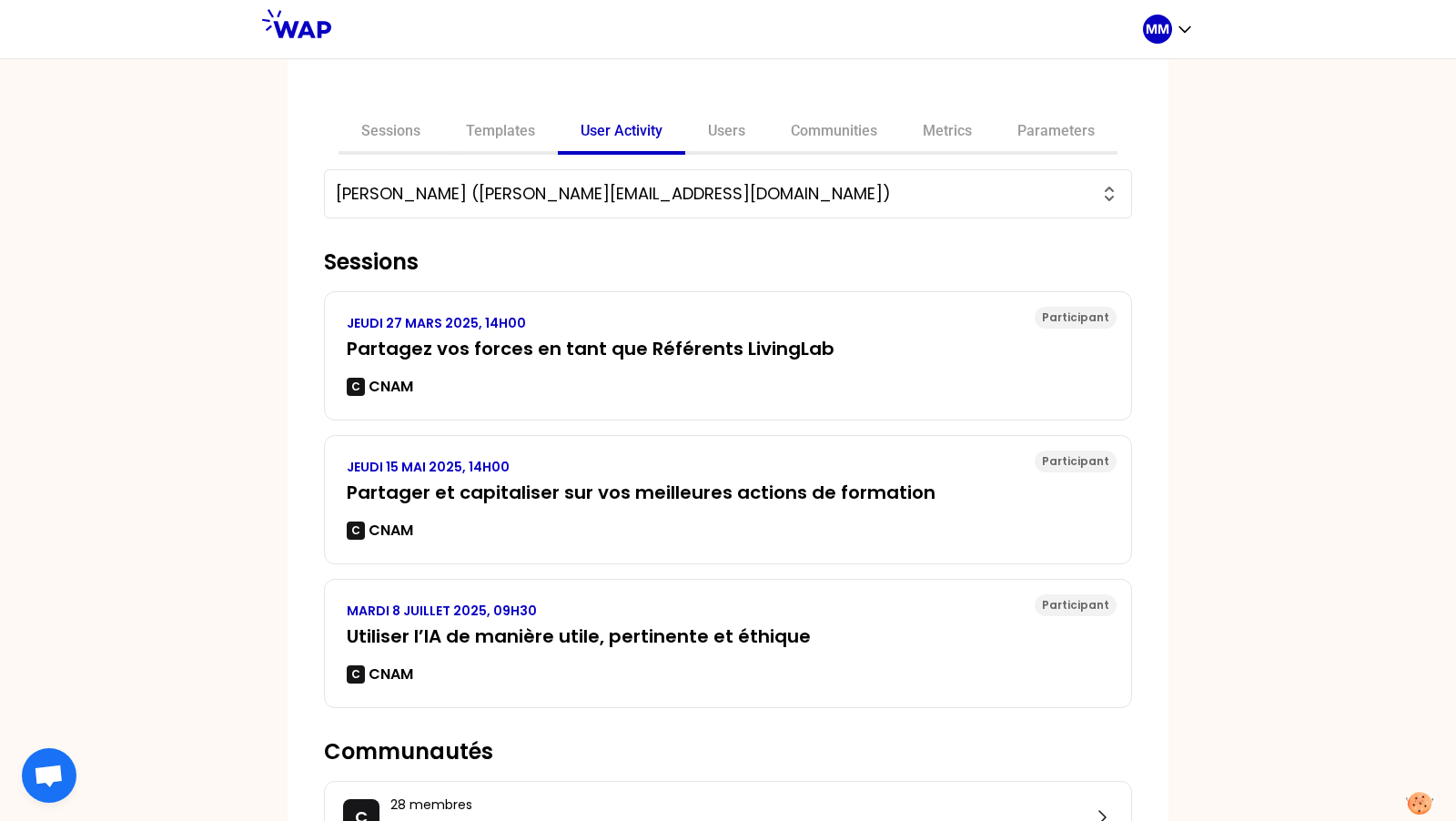
type input "[PERSON_NAME] ([PERSON_NAME][EMAIL_ADDRESS][DOMAIN_NAME])"
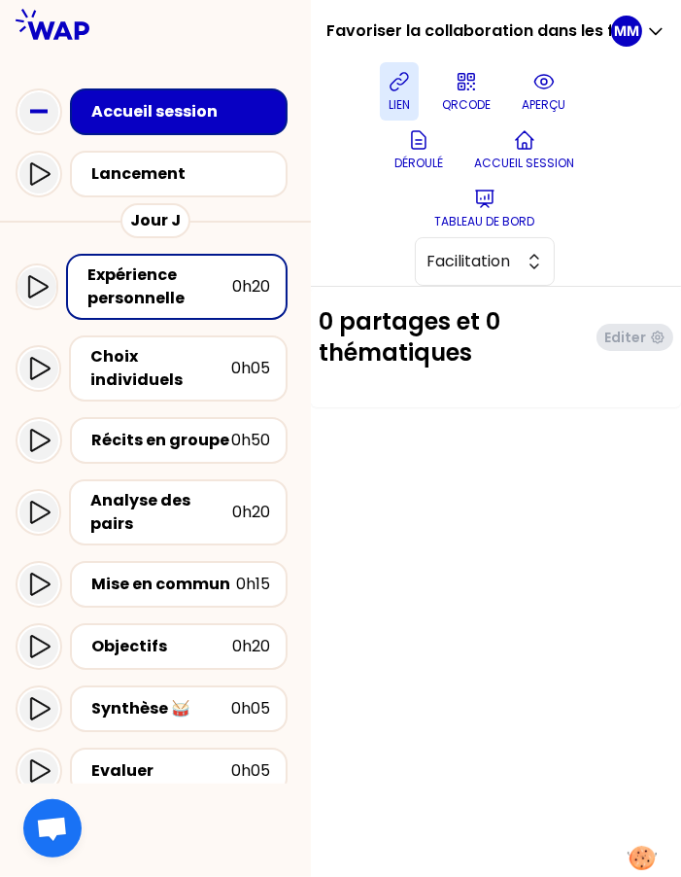
click at [392, 86] on button "lien" at bounding box center [399, 91] width 39 height 58
click at [473, 272] on span "Facilitation" at bounding box center [471, 261] width 87 height 23
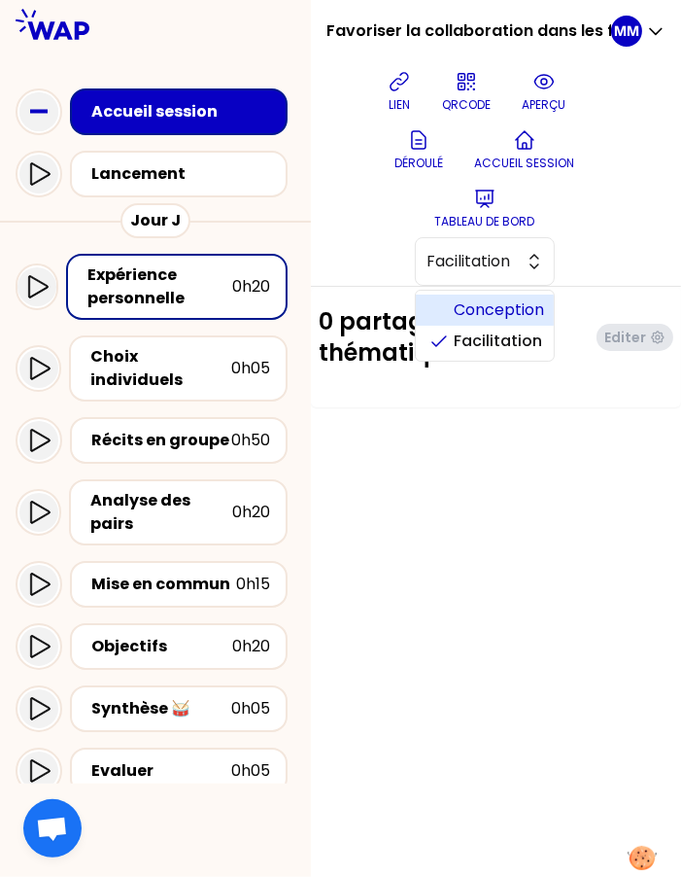
click at [478, 303] on span "Conception" at bounding box center [497, 309] width 84 height 23
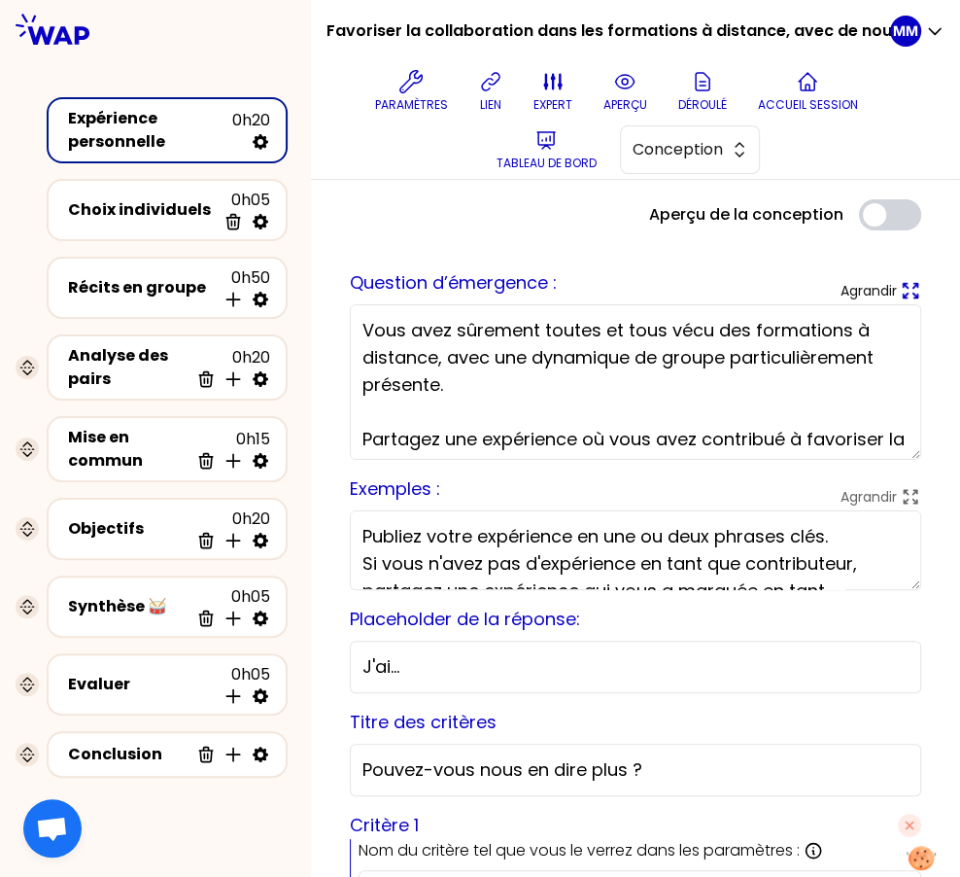
click at [680, 291] on icon at bounding box center [910, 290] width 21 height 21
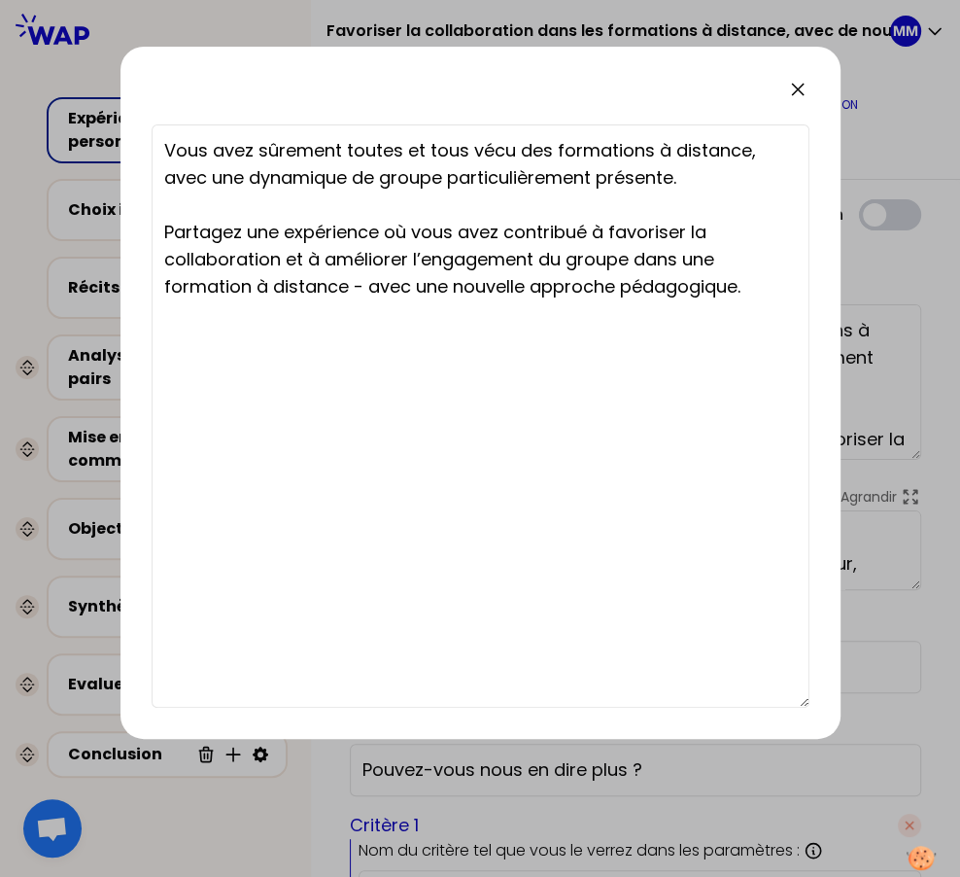
drag, startPoint x: 713, startPoint y: 183, endPoint x: 155, endPoint y: 181, distance: 558.8
click at [155, 181] on textarea "Vous avez sûrement toutes et tous vécu des formations à distance, avec une dyna…" at bounding box center [481, 415] width 658 height 583
paste textarea "excellente dynamique de groupe"
type textarea "Vous avez sûrement toutes et tous vécu des formations à distance, avec une exce…"
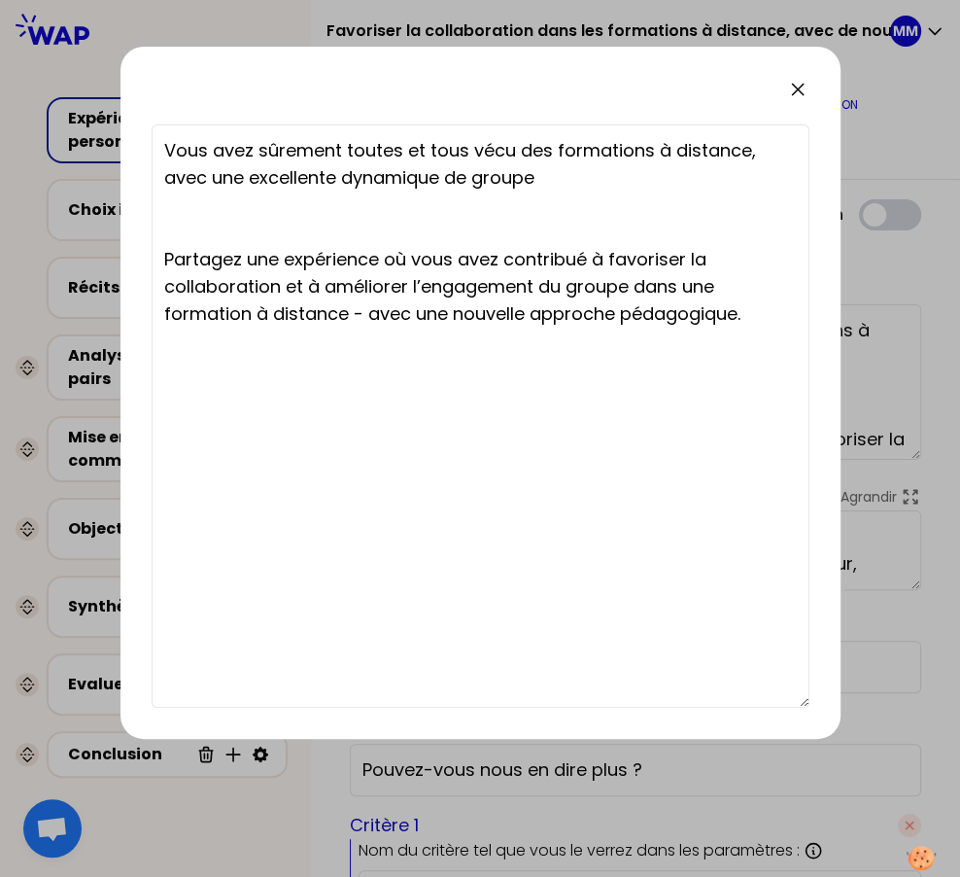
type textarea "Vous avez sûrement toutes et tous vécu des formations à distance, avec une exce…"
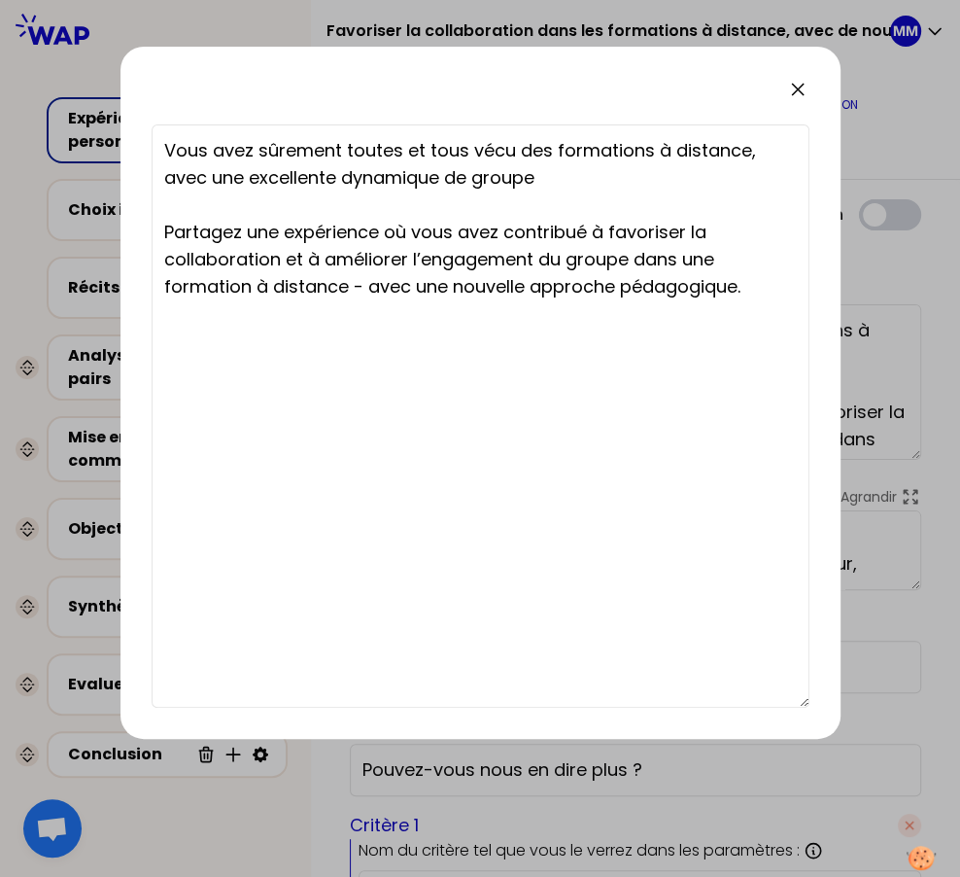
type textarea "Vous avez sûrement toutes et tous vécu des formations à distance, avec une exce…"
click at [680, 88] on icon at bounding box center [797, 89] width 23 height 23
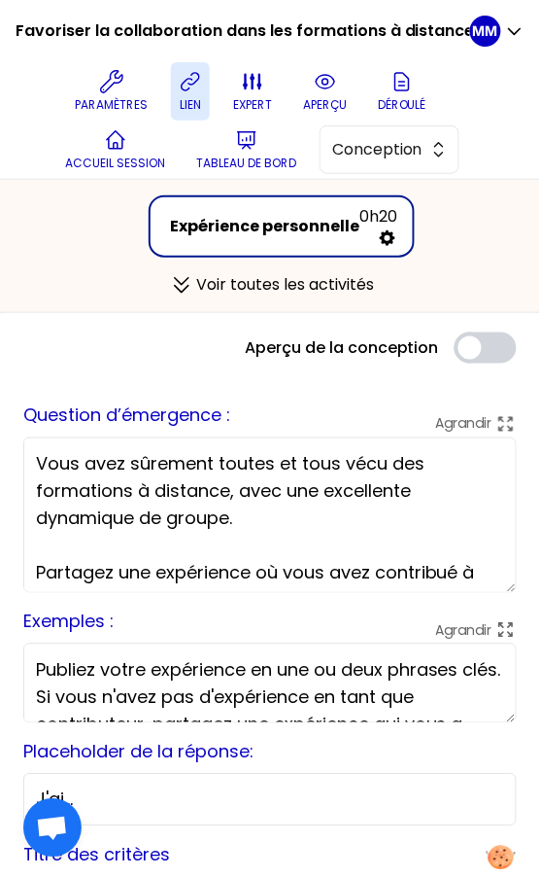
click at [186, 94] on button "lien" at bounding box center [190, 91] width 39 height 58
